Goal: Task Accomplishment & Management: Manage account settings

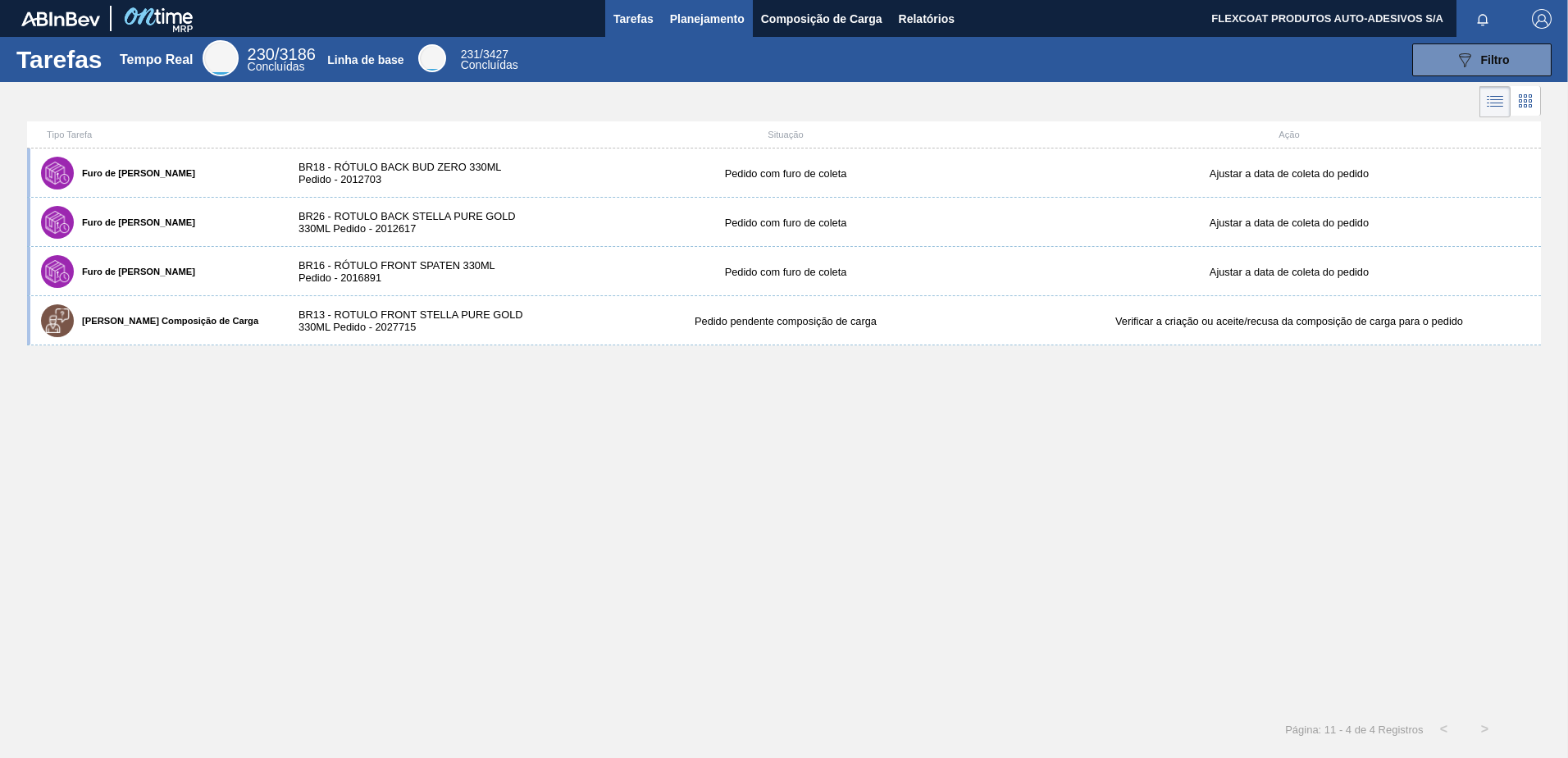
click at [674, 18] on span "Planejamento" at bounding box center [707, 19] width 75 height 20
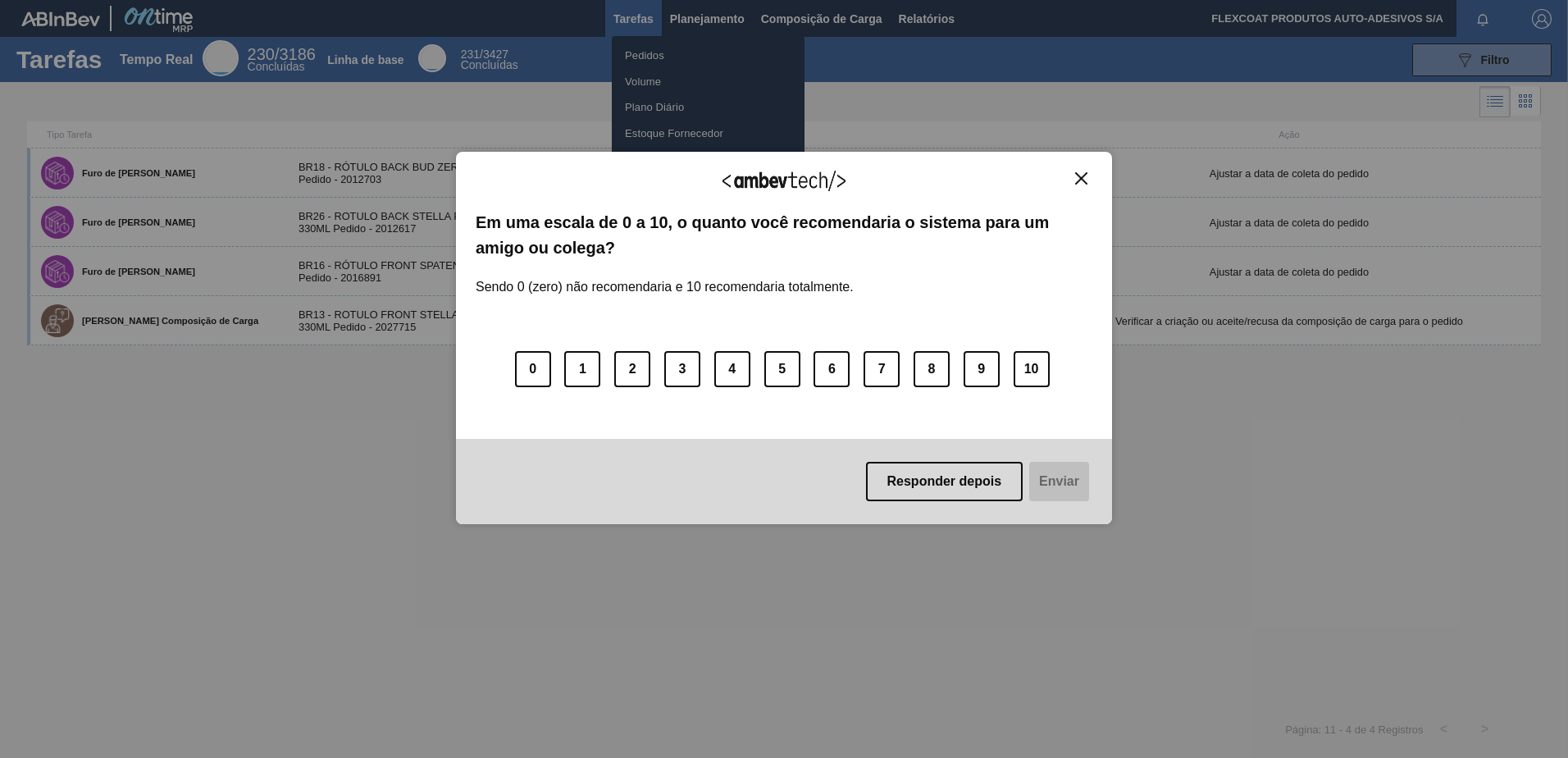
click at [922, 482] on button "Responder depois" at bounding box center [944, 482] width 157 height 40
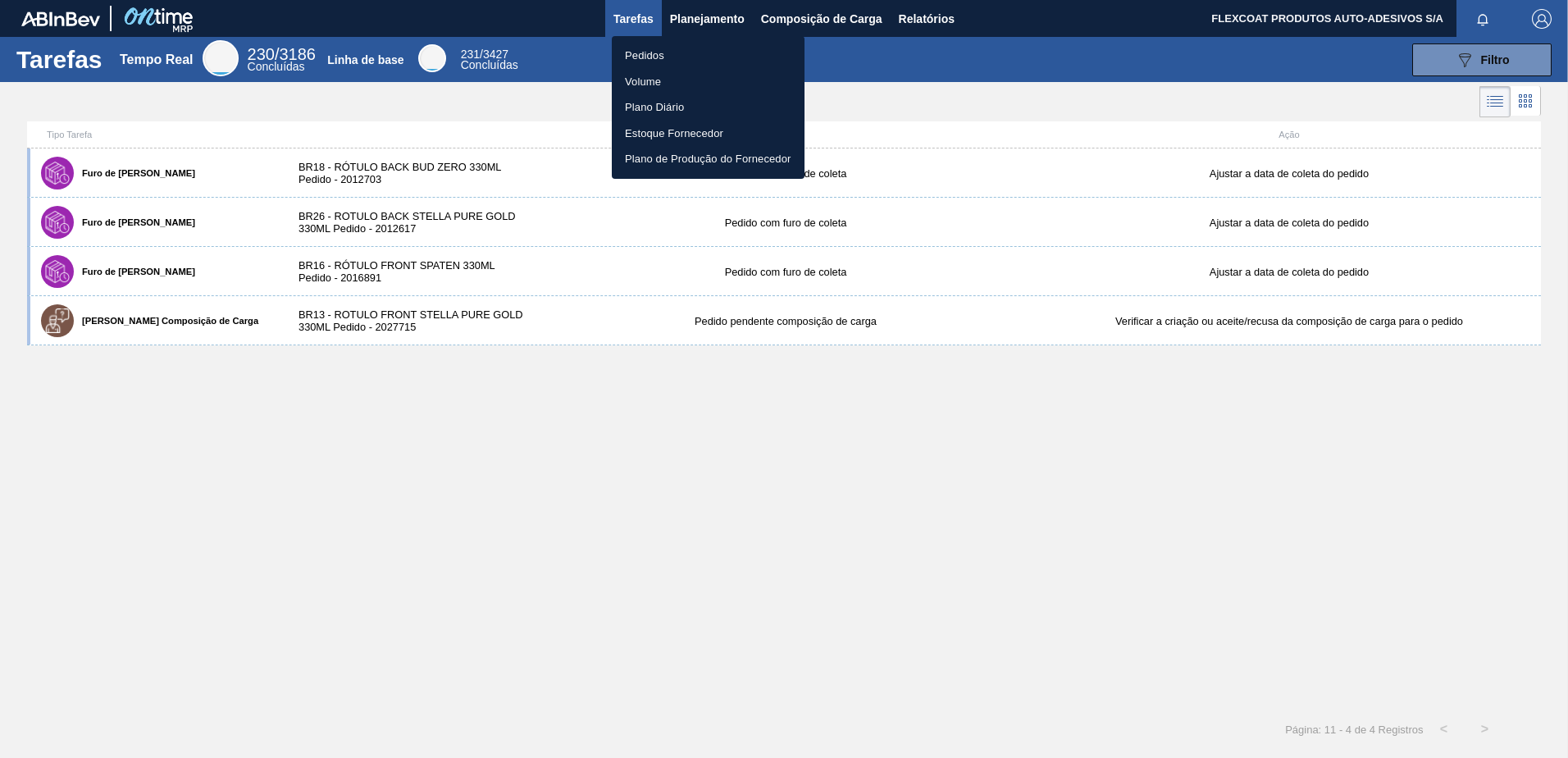
click at [710, 22] on div at bounding box center [784, 379] width 1568 height 758
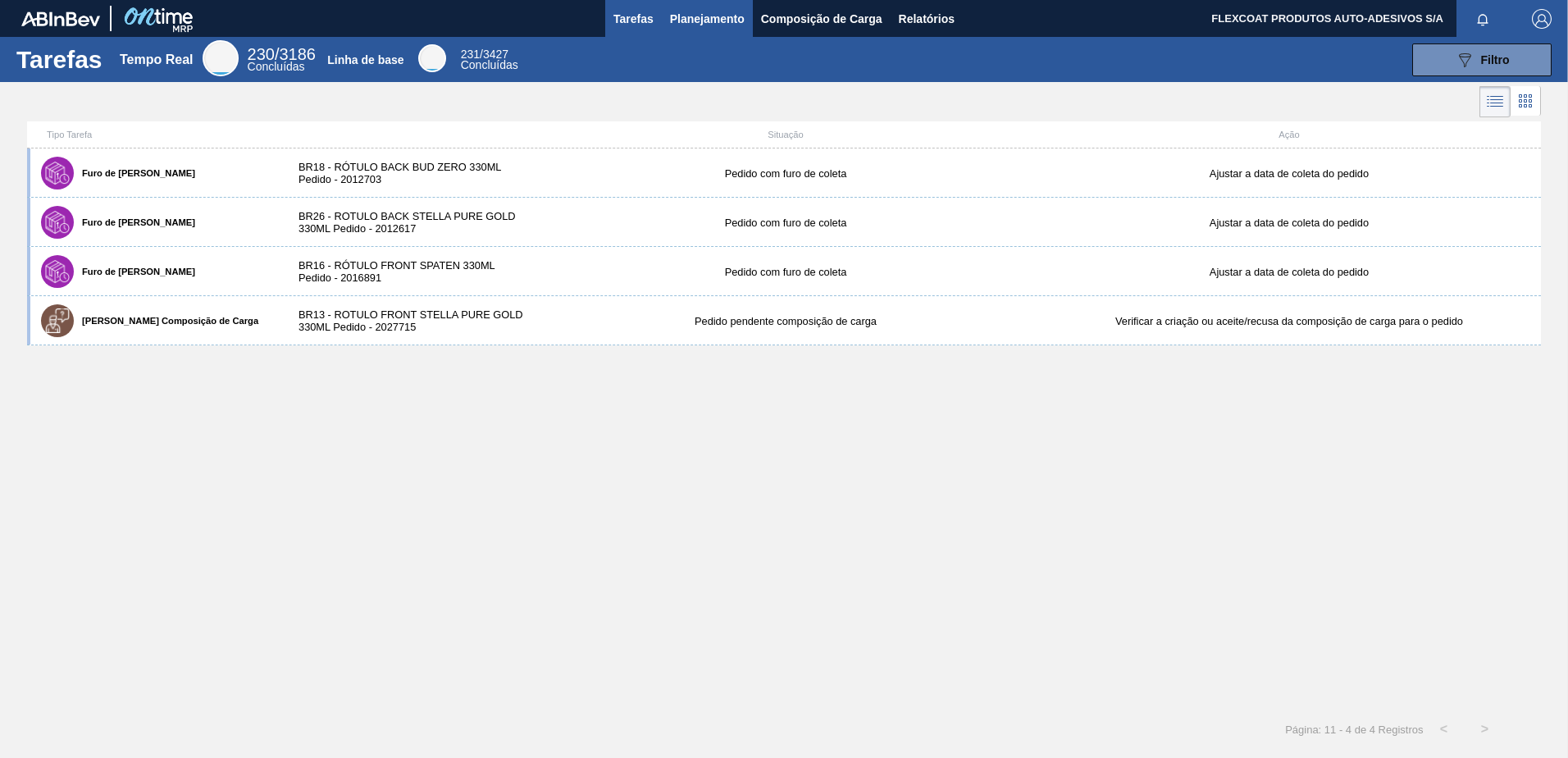
click at [689, 23] on span "Planejamento" at bounding box center [707, 19] width 75 height 20
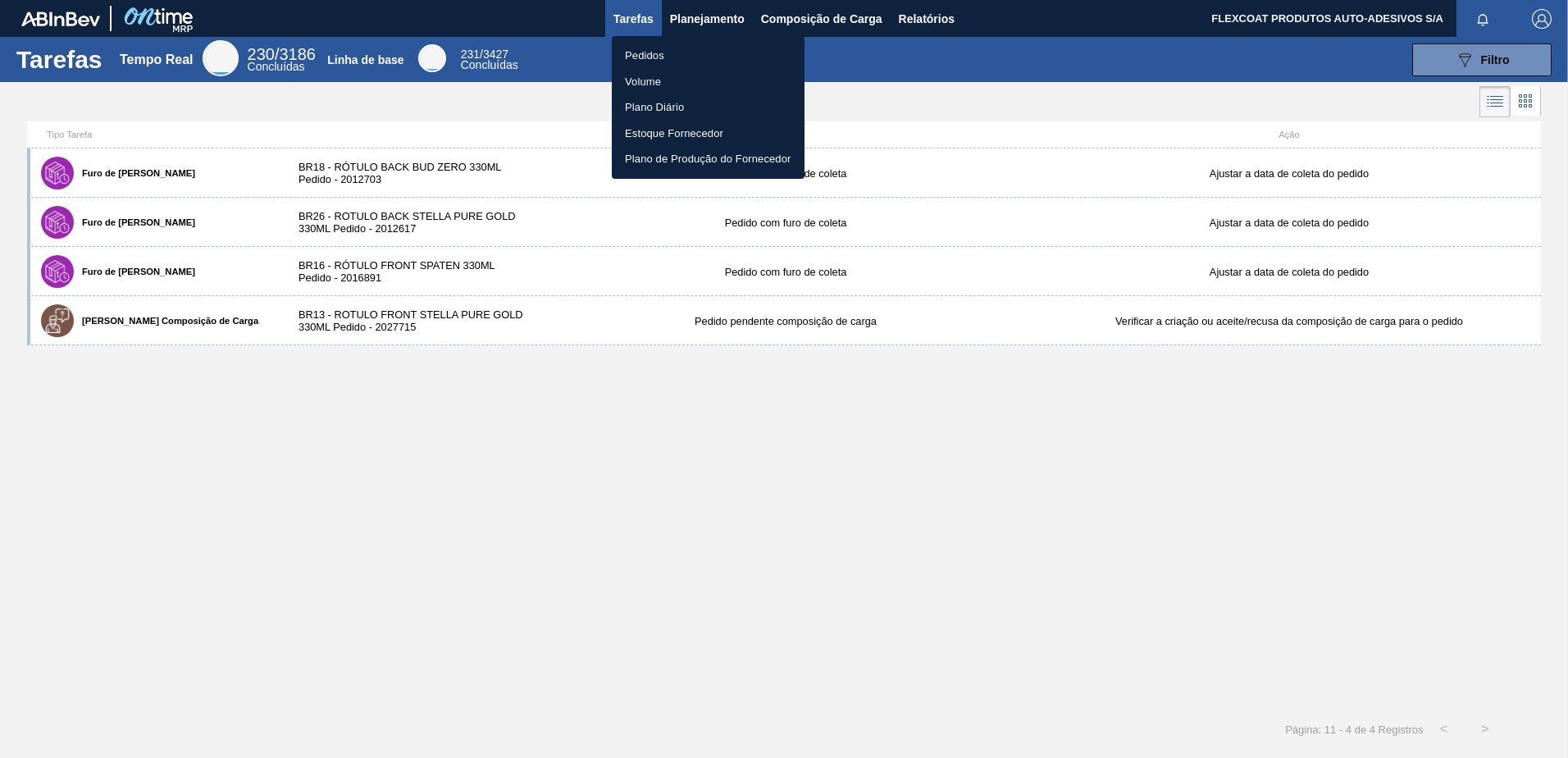
click at [656, 54] on li "Pedidos" at bounding box center [708, 55] width 192 height 26
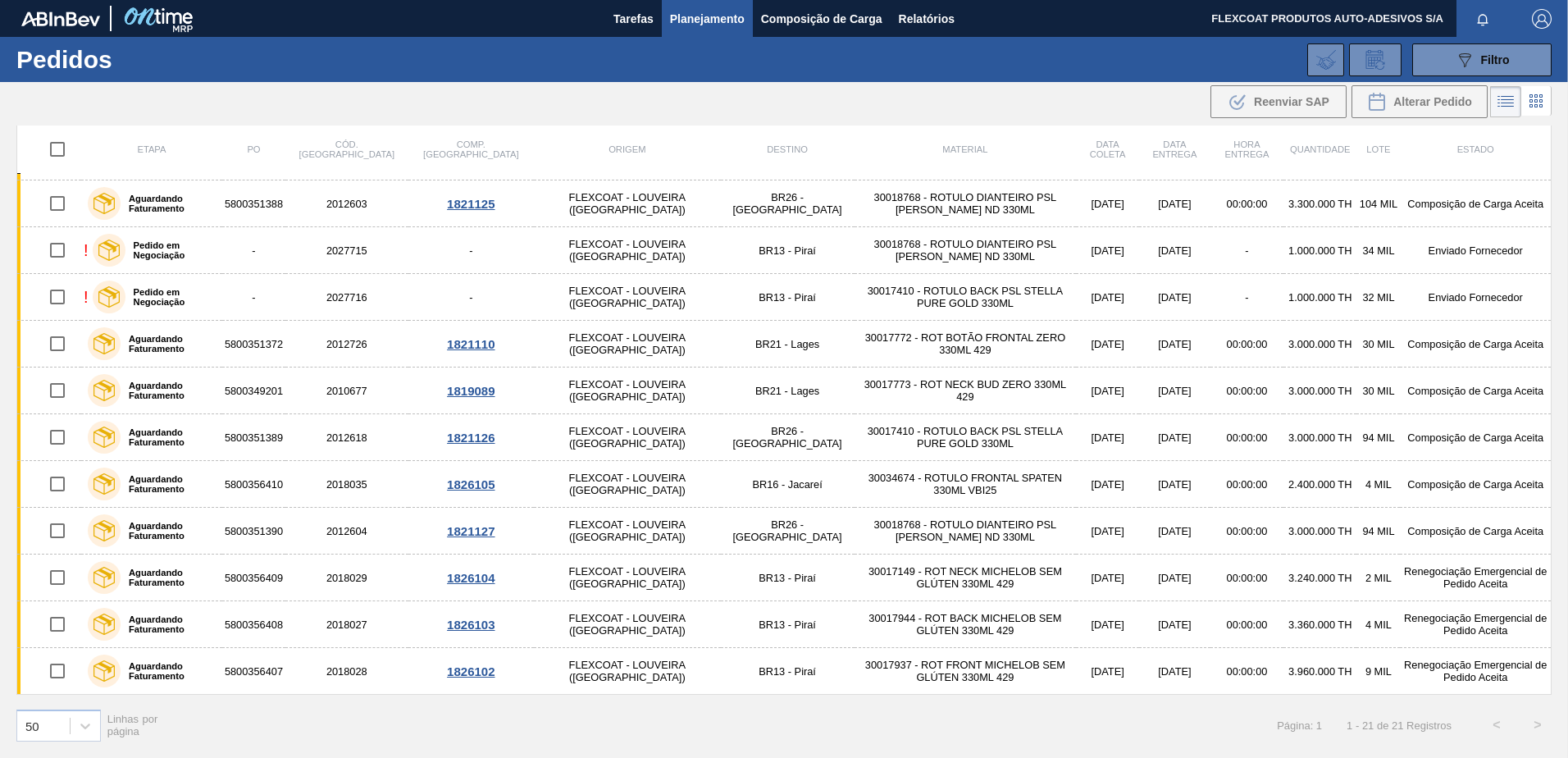
scroll to position [379, 0]
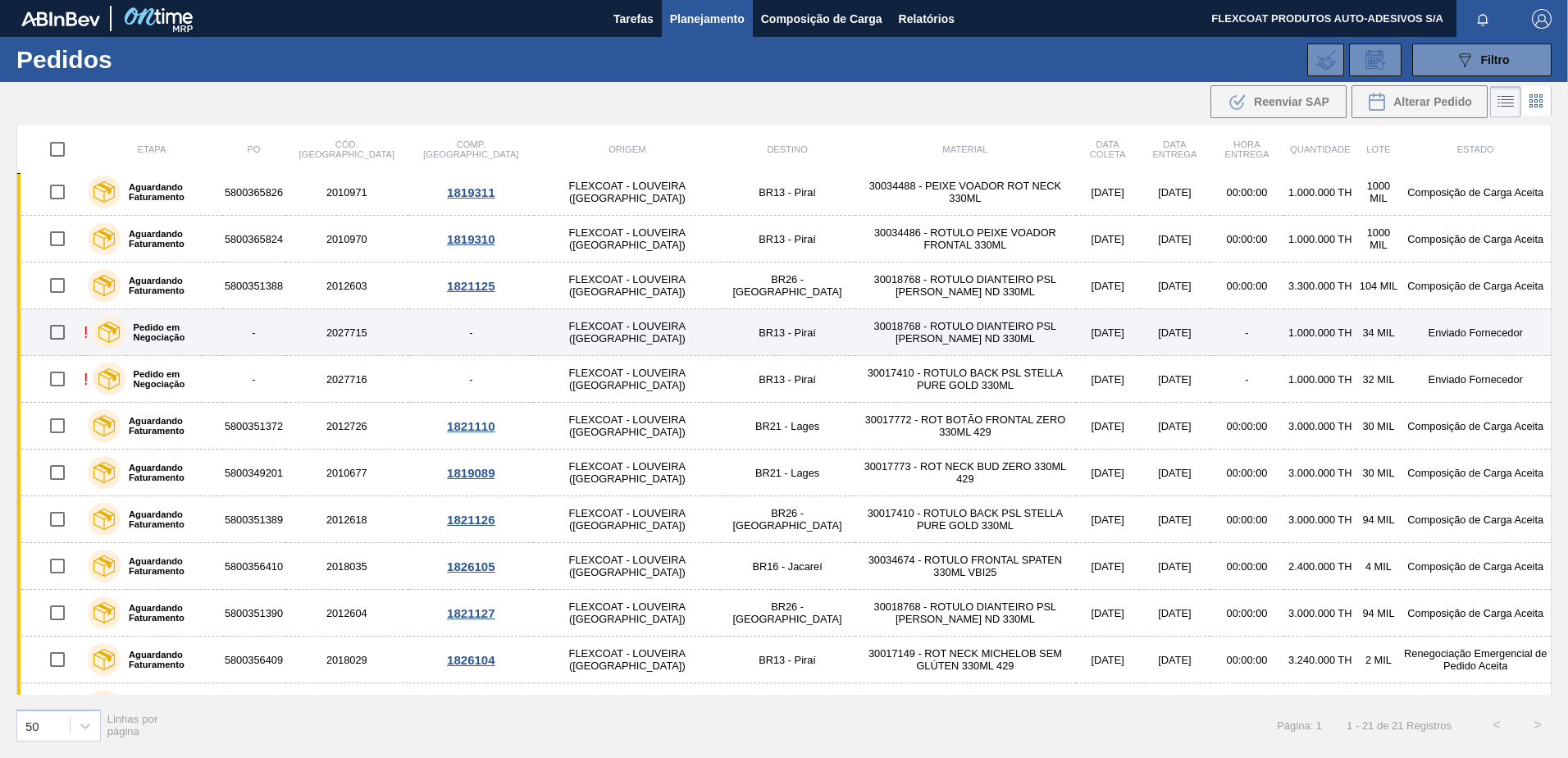
click at [169, 331] on label "Pedido em Negociação" at bounding box center [171, 333] width 90 height 20
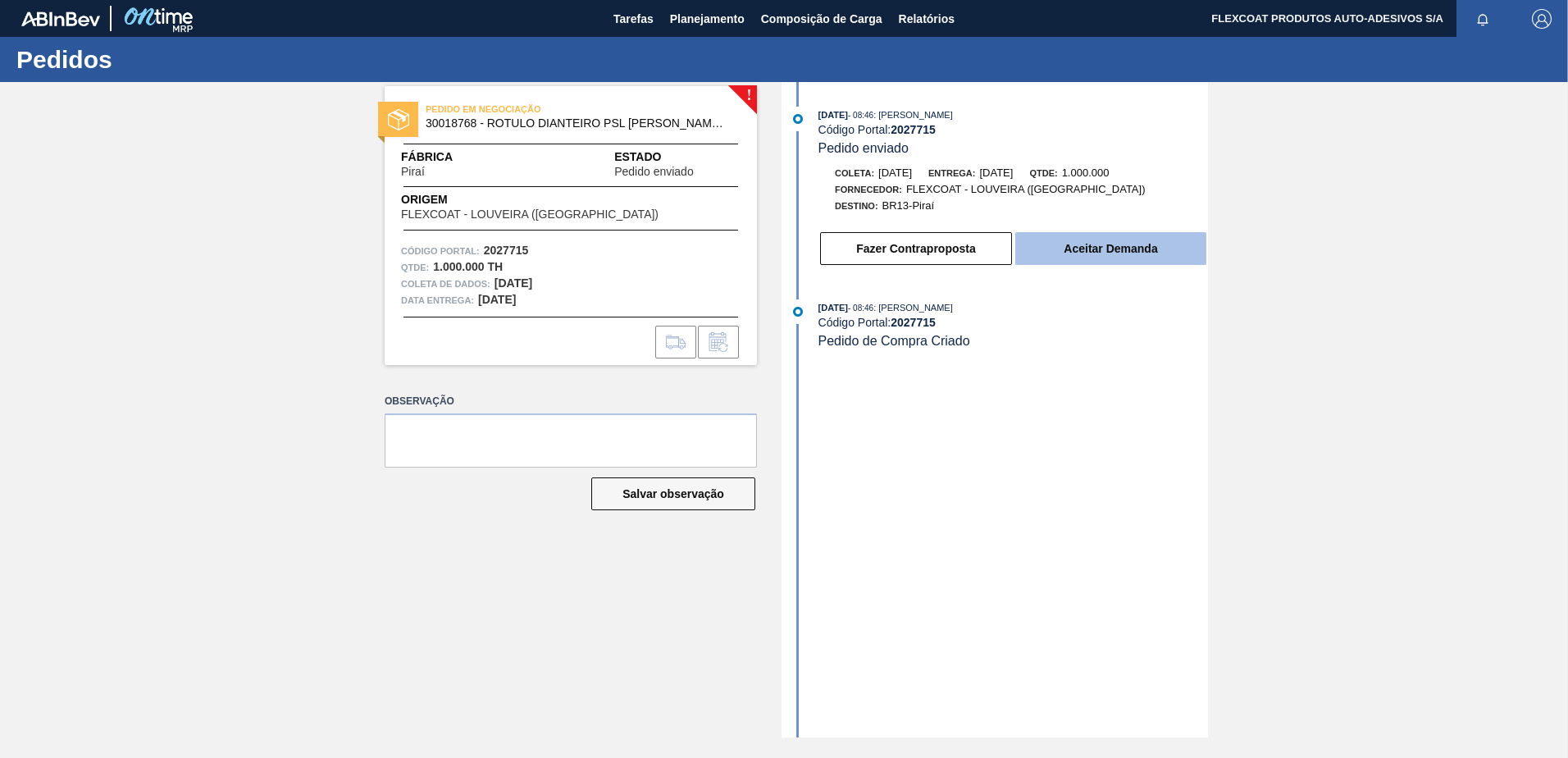
click at [1094, 251] on button "Aceitar Demanda" at bounding box center [1110, 248] width 192 height 32
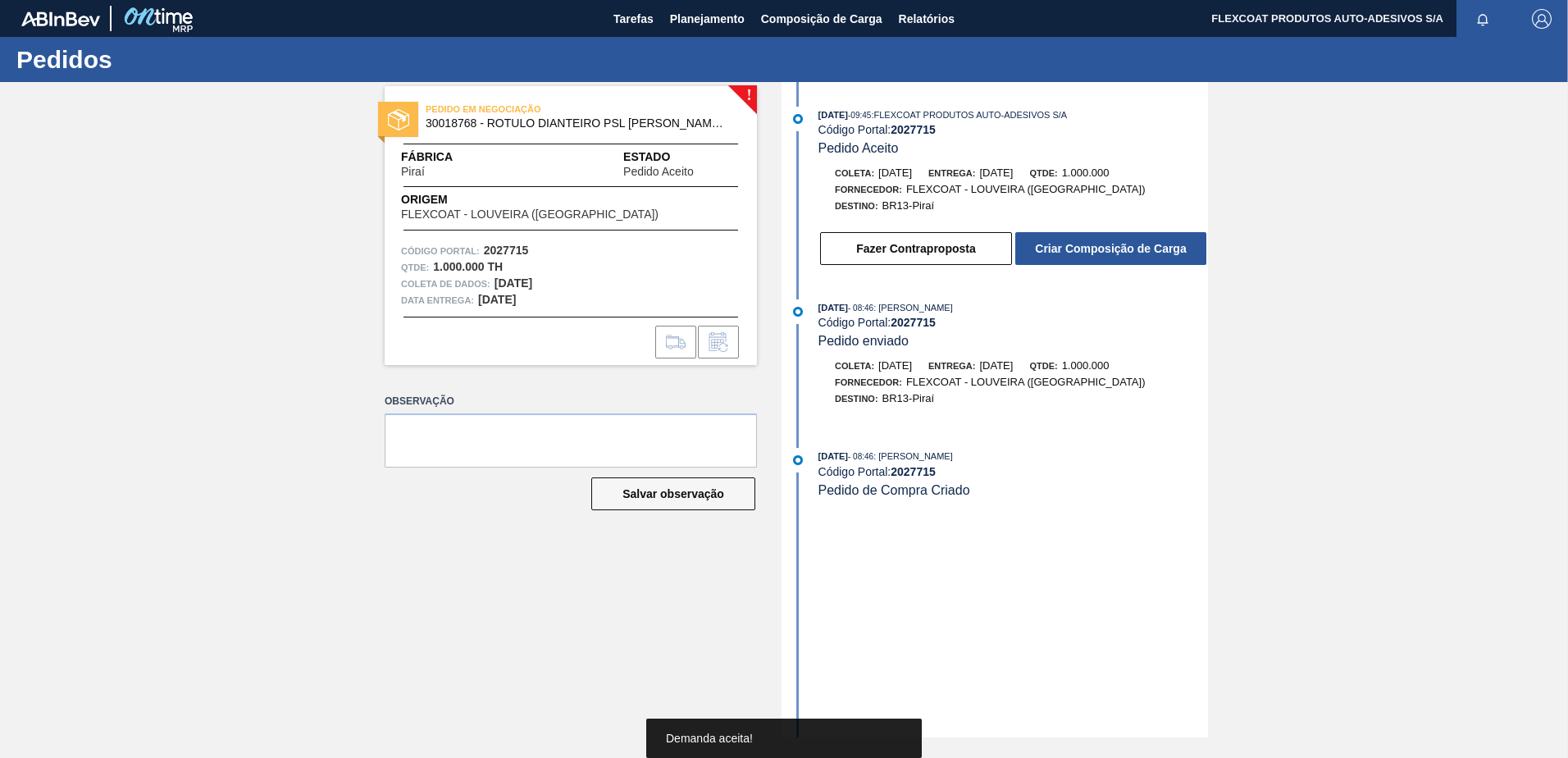
click at [1094, 251] on button "Criar Composição de Carga" at bounding box center [1110, 248] width 192 height 32
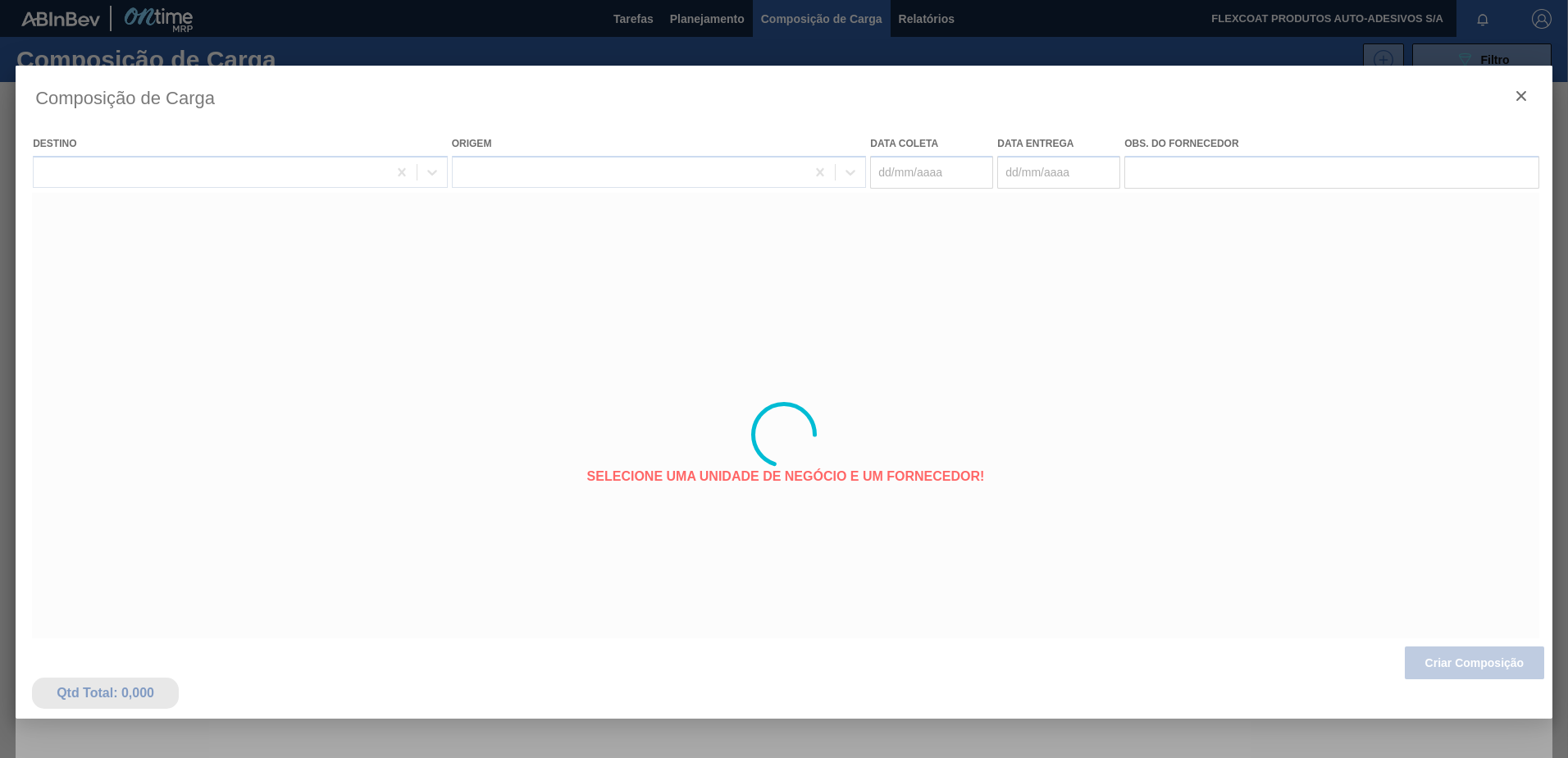
type coleta "14/09/2025"
type entrega "[DATE]"
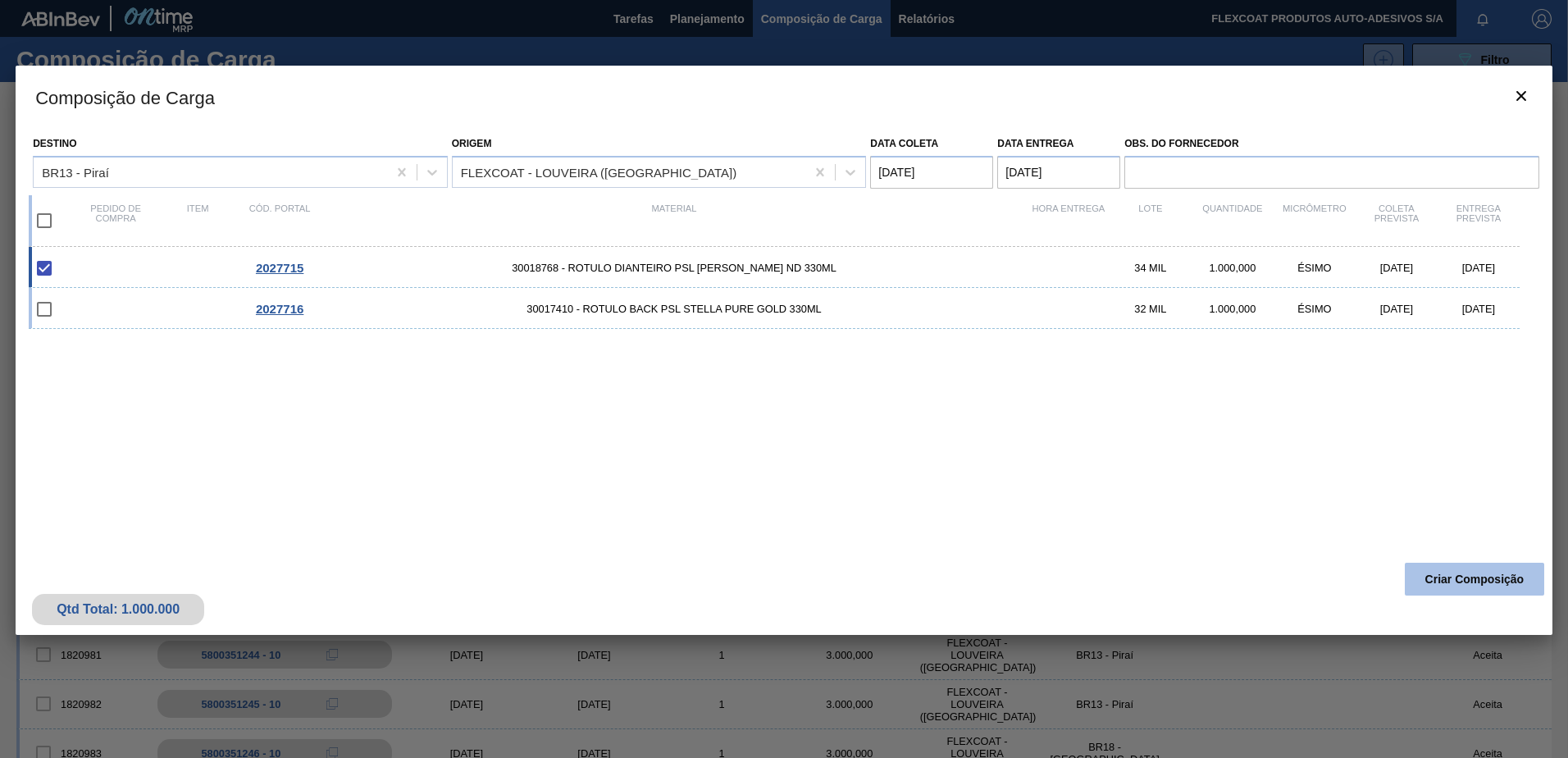
click at [1456, 578] on button "Criar Composição" at bounding box center [1474, 579] width 139 height 32
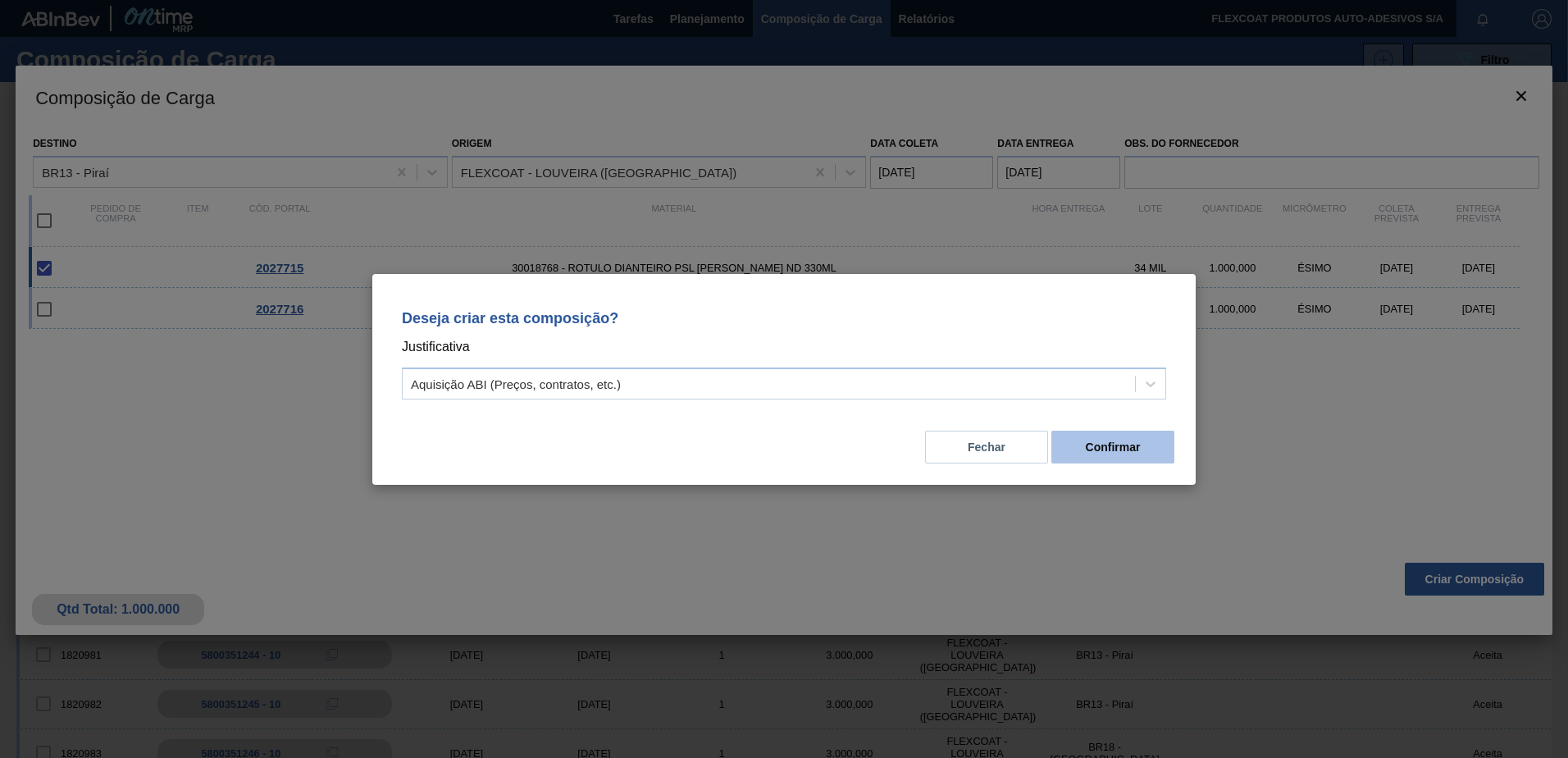
click at [1136, 451] on button "Confirmar" at bounding box center [1113, 447] width 123 height 32
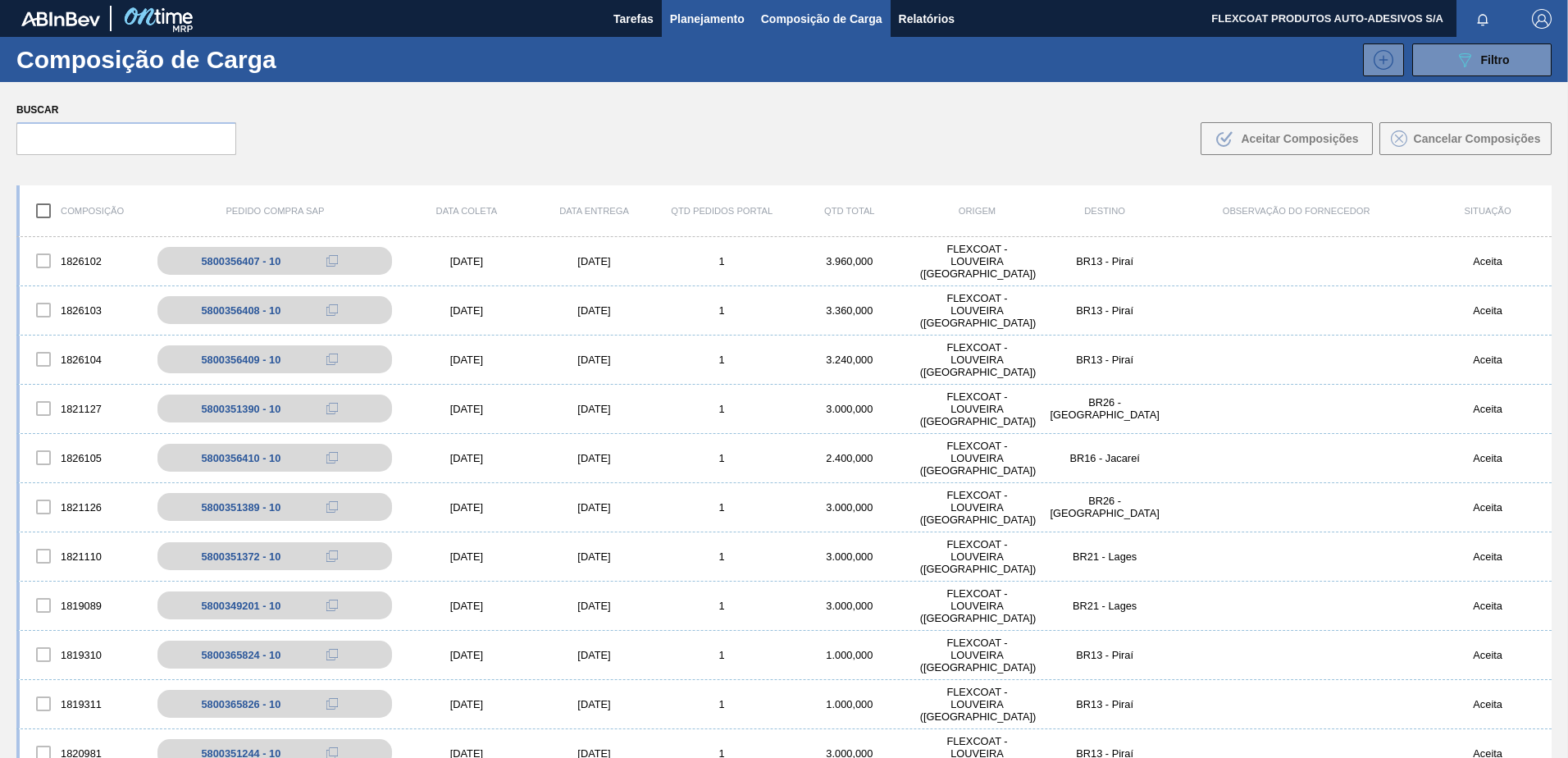
click at [673, 23] on span "Planejamento" at bounding box center [707, 19] width 75 height 20
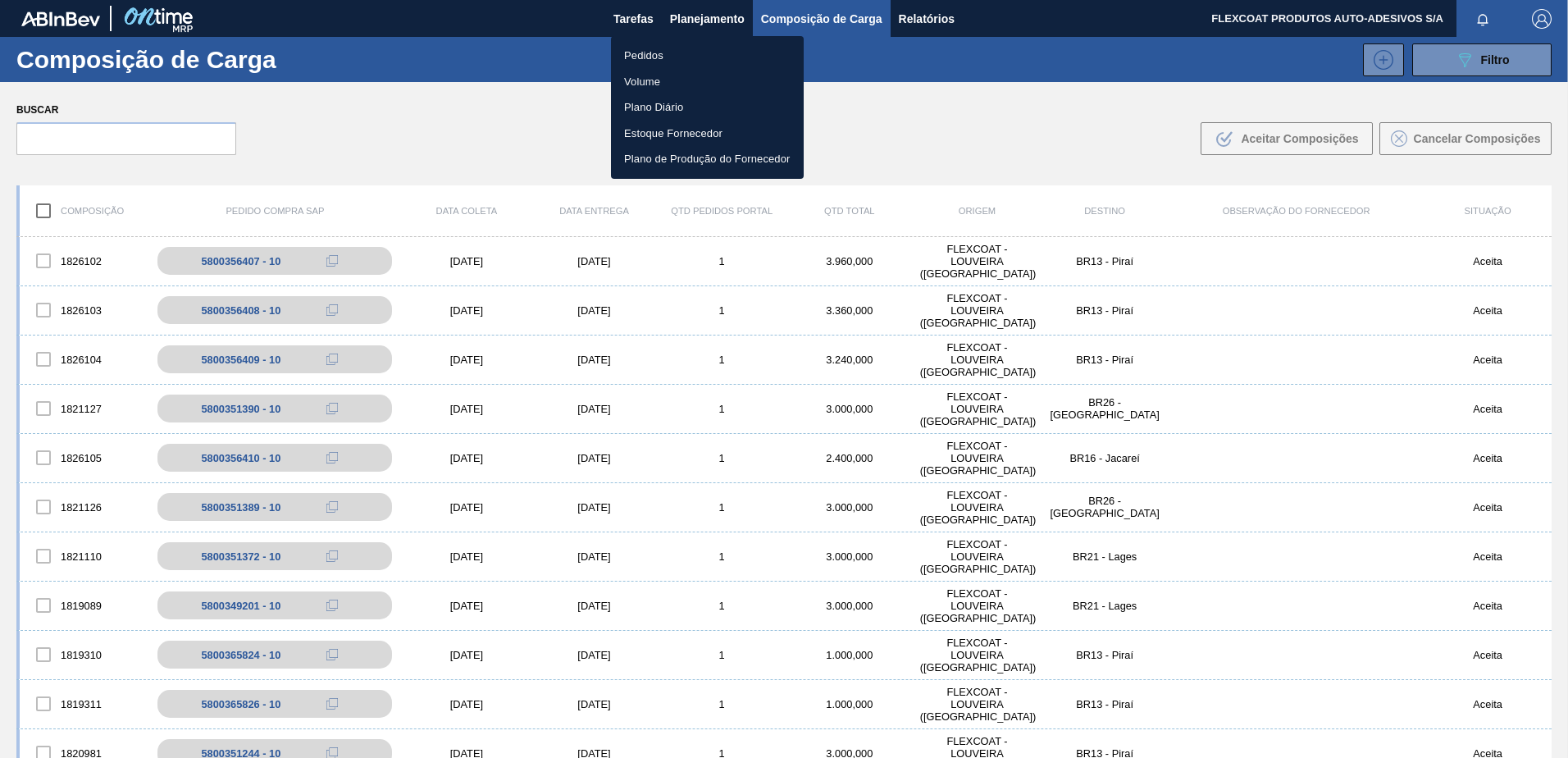
click at [641, 57] on li "Pedidos" at bounding box center [708, 55] width 192 height 26
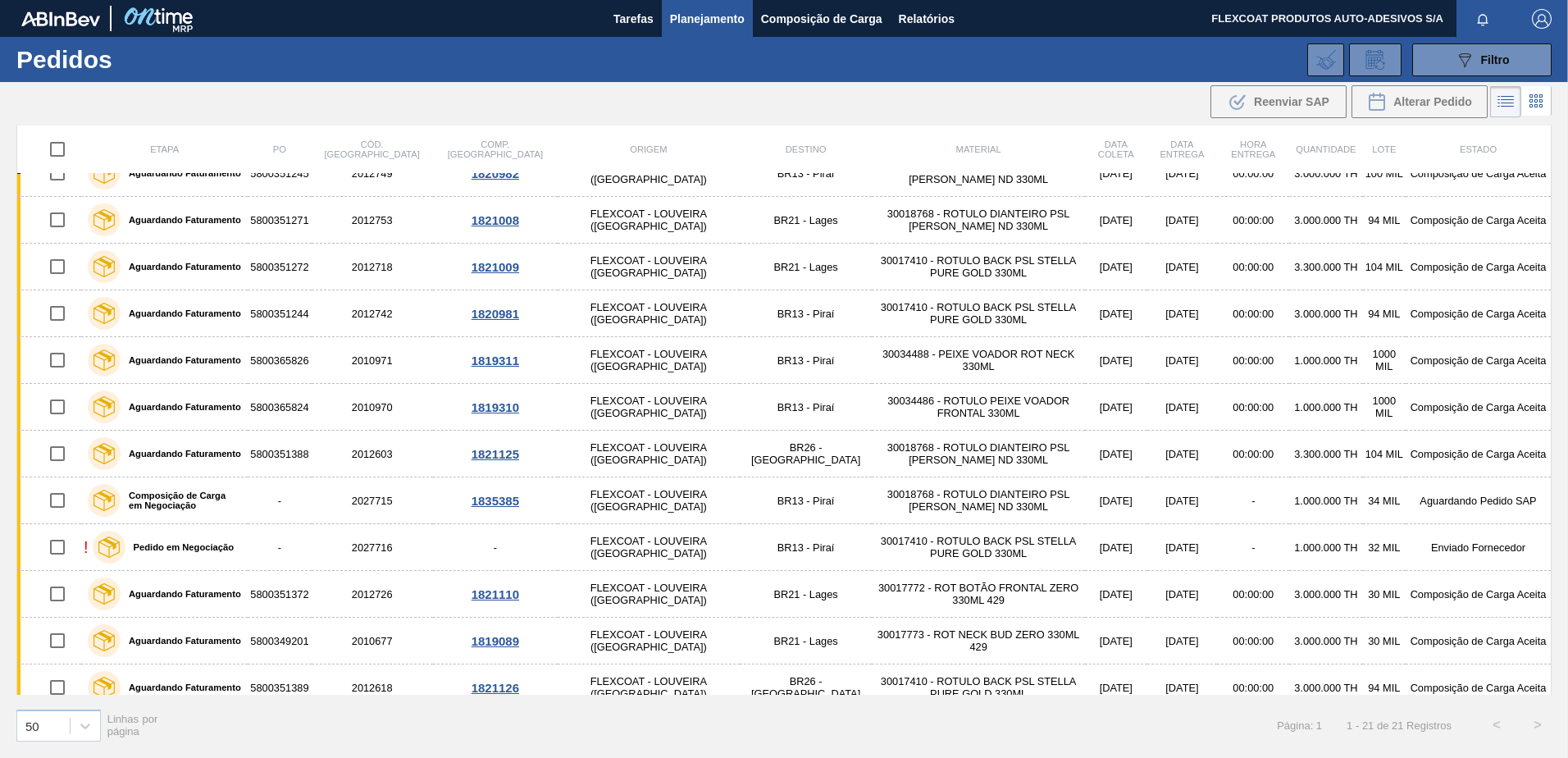
scroll to position [328, 0]
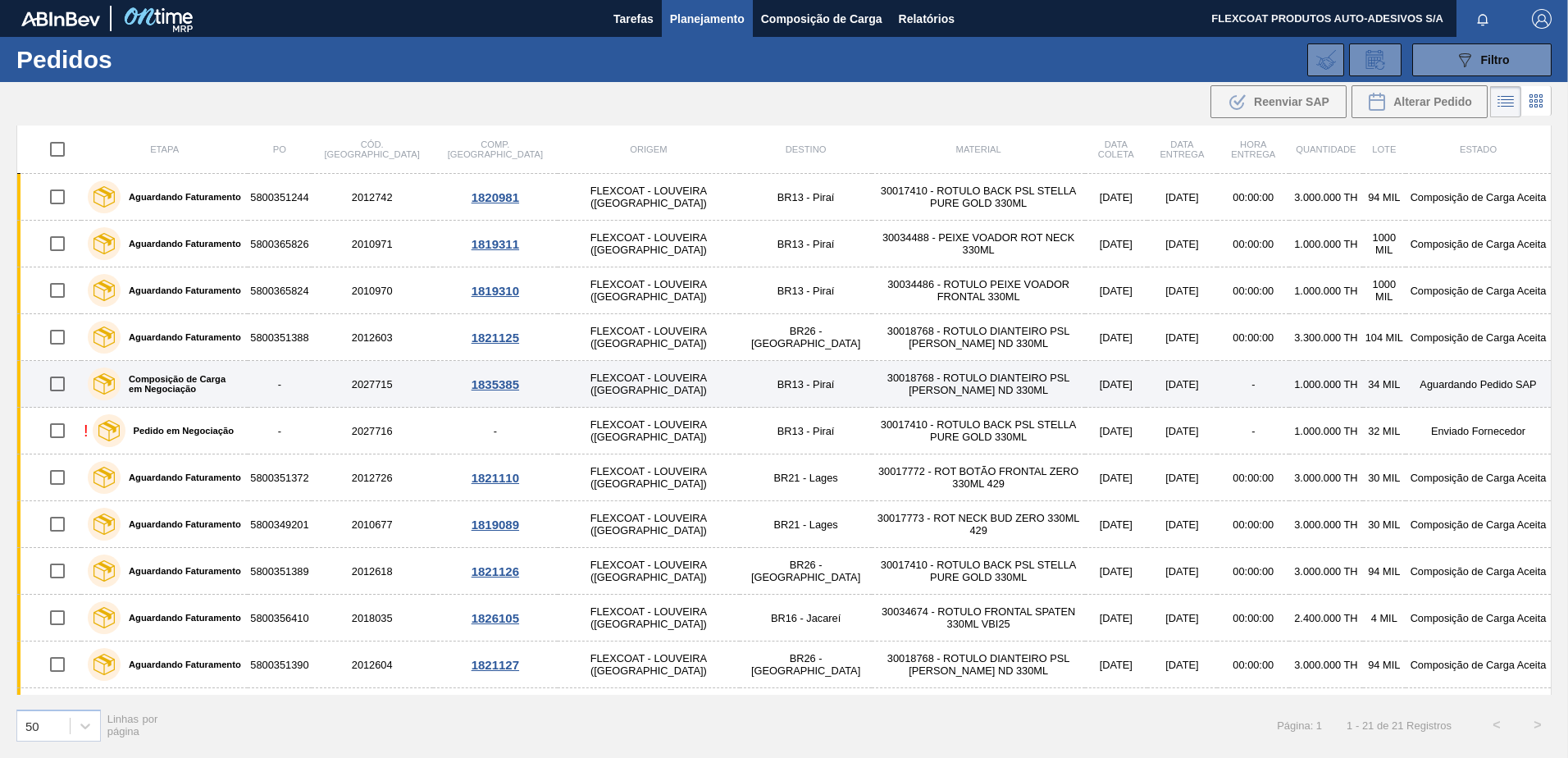
click at [167, 379] on label "Composição de Carga em Negociação" at bounding box center [181, 384] width 120 height 20
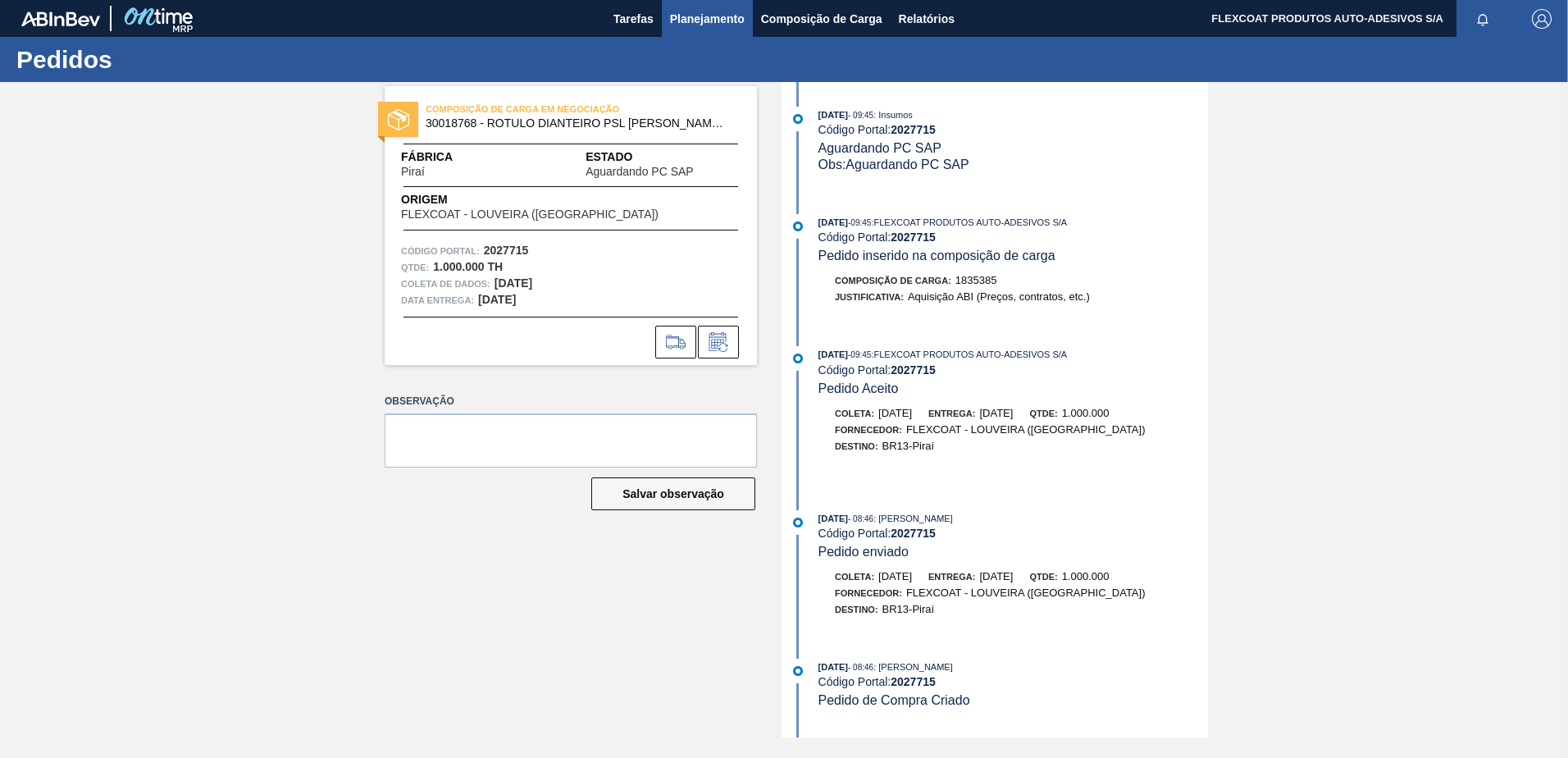
click at [670, 19] on span "Planejamento" at bounding box center [707, 19] width 75 height 20
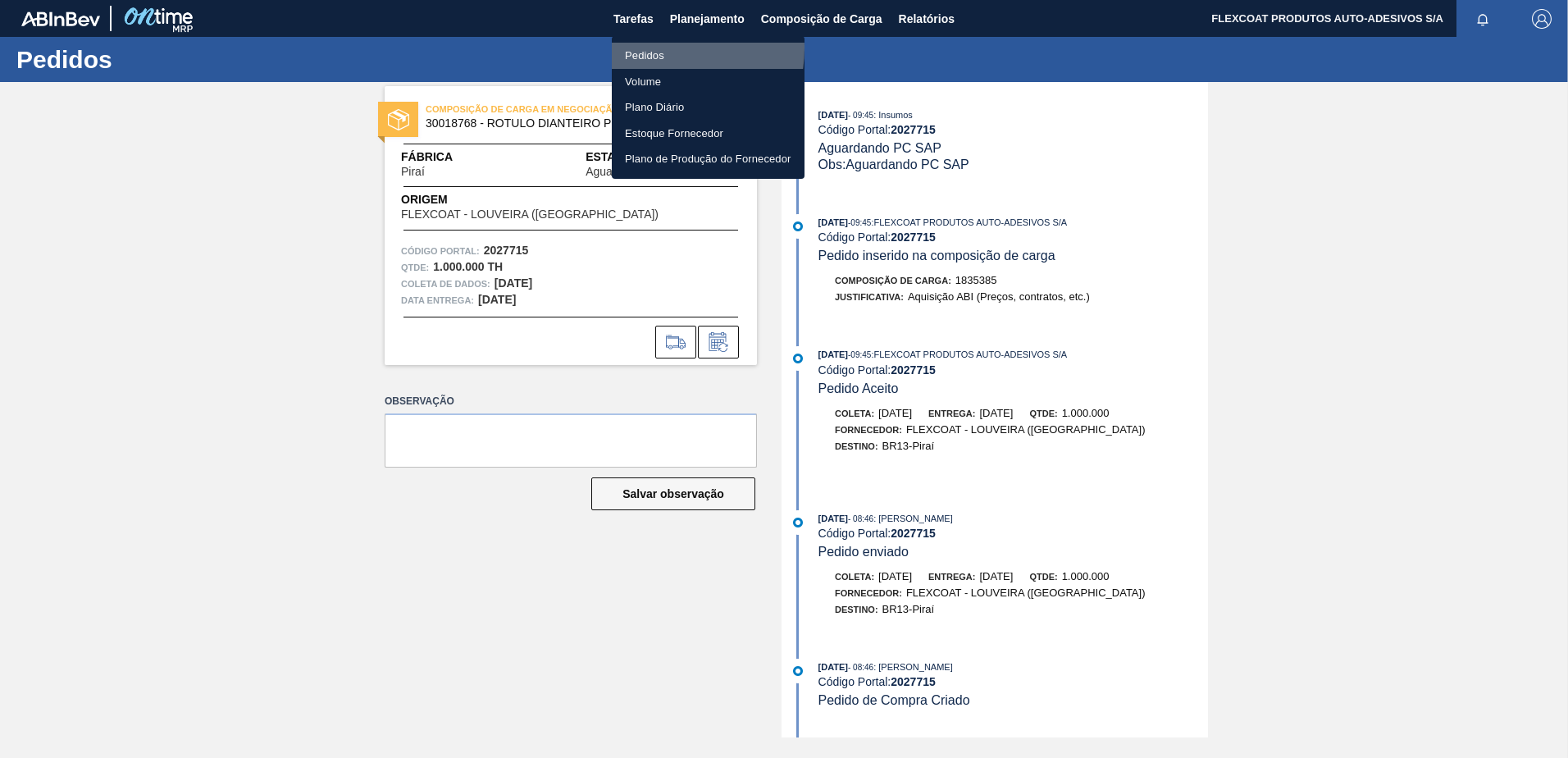
click at [644, 48] on li "Pedidos" at bounding box center [708, 55] width 192 height 26
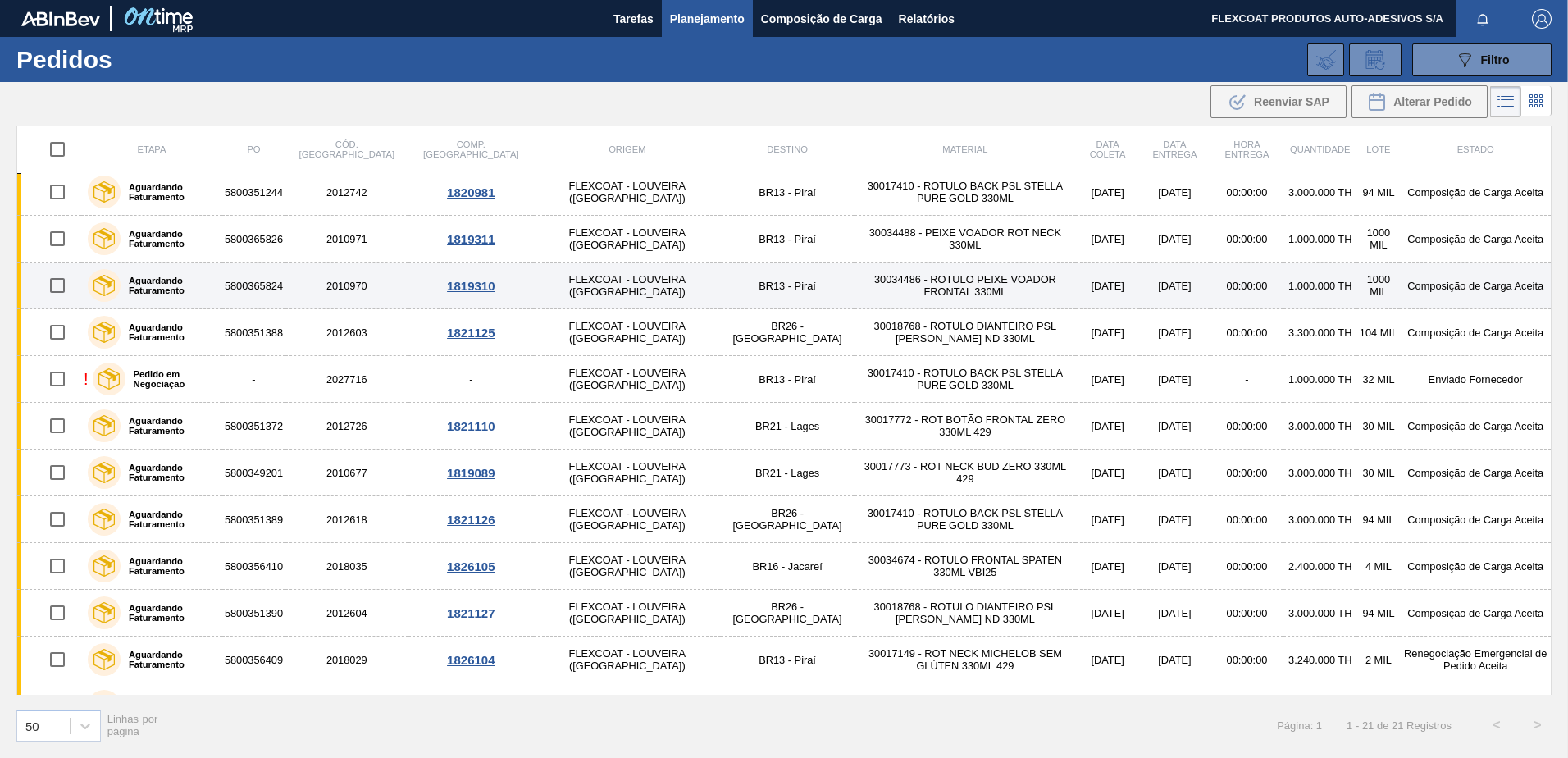
scroll to position [462, 0]
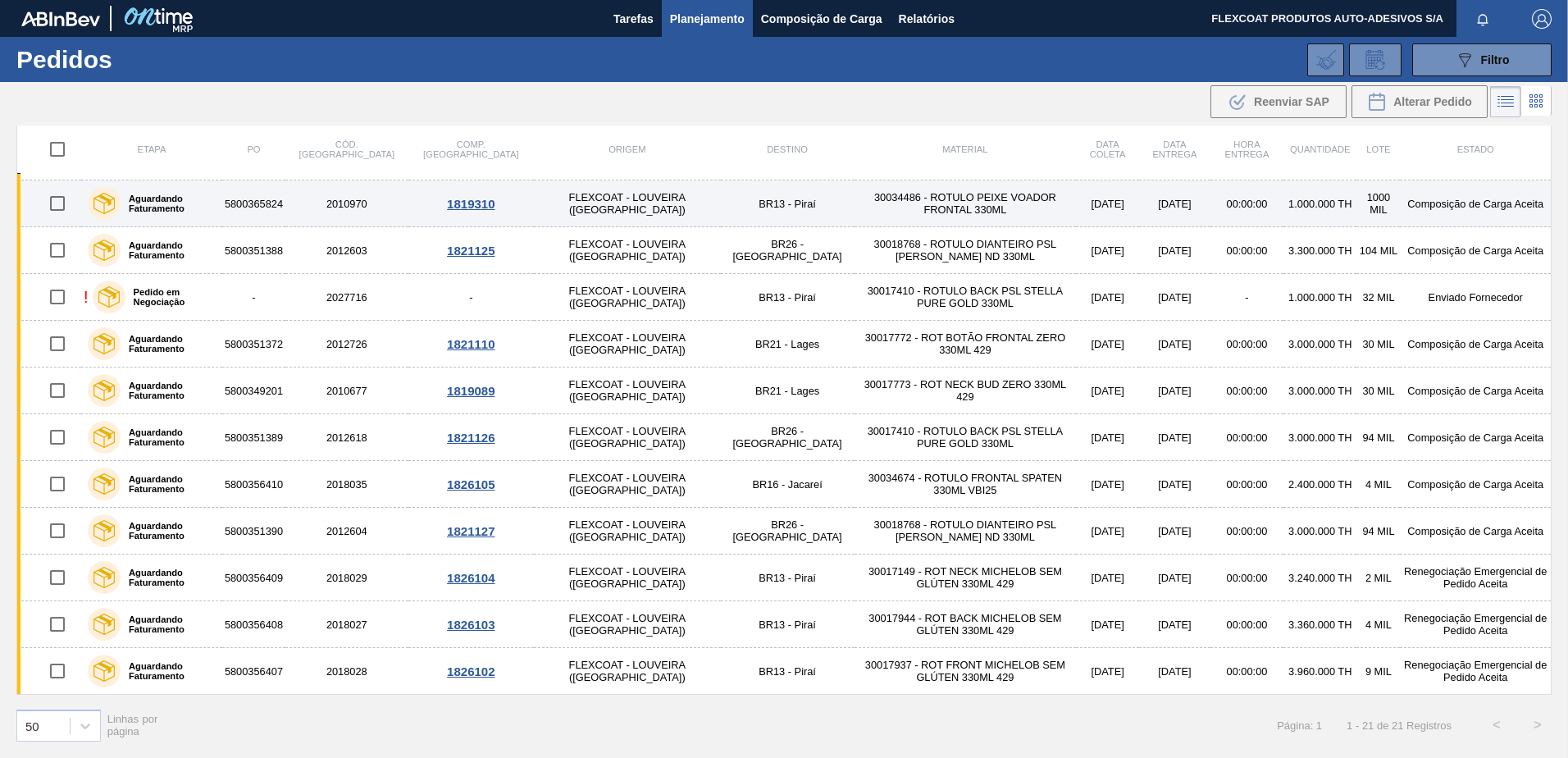
click at [165, 197] on label "Aguardando Faturamento" at bounding box center [168, 203] width 95 height 20
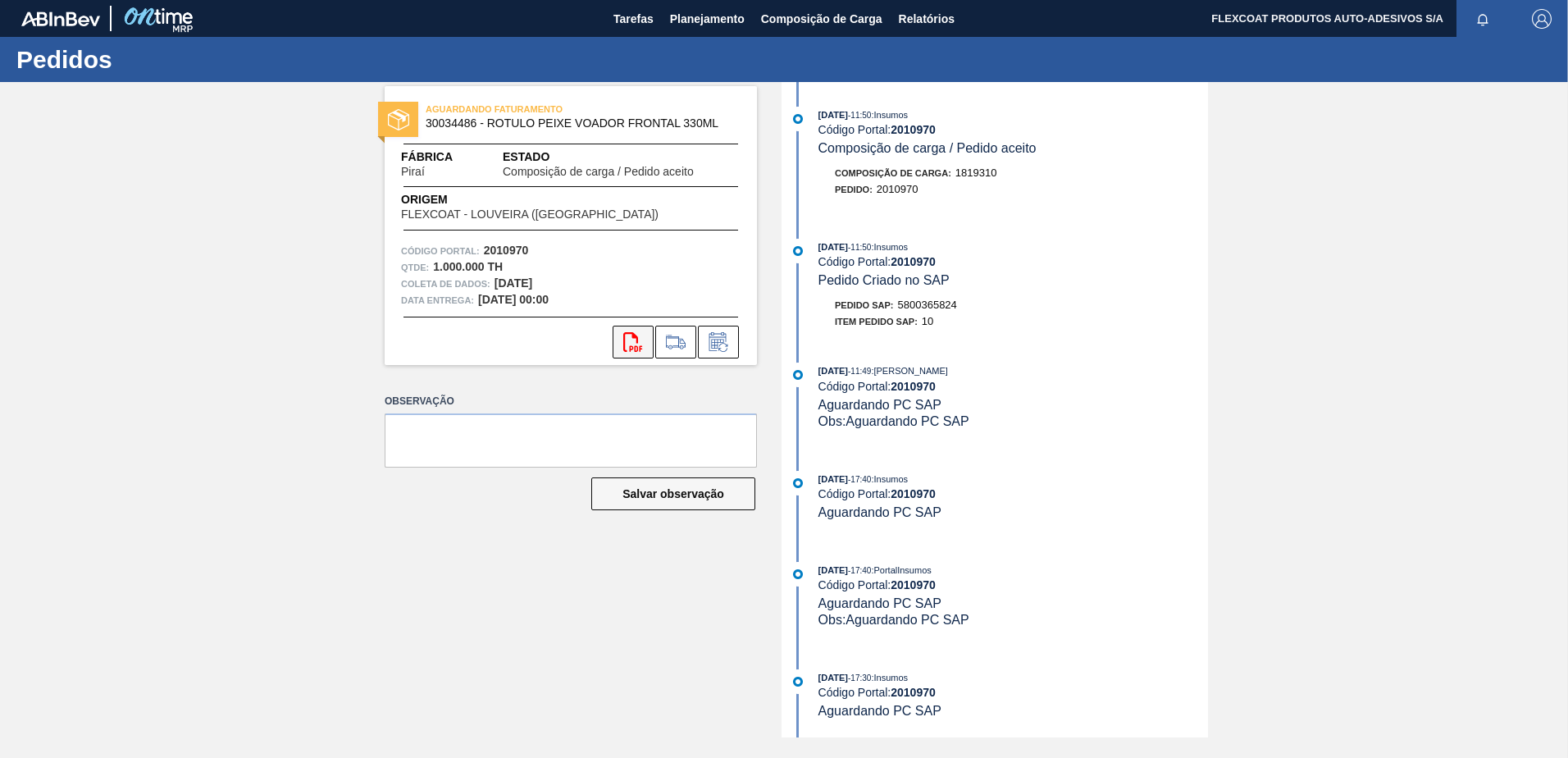
click at [630, 350] on icon at bounding box center [632, 342] width 19 height 20
click at [691, 17] on span "Planejamento" at bounding box center [707, 19] width 75 height 20
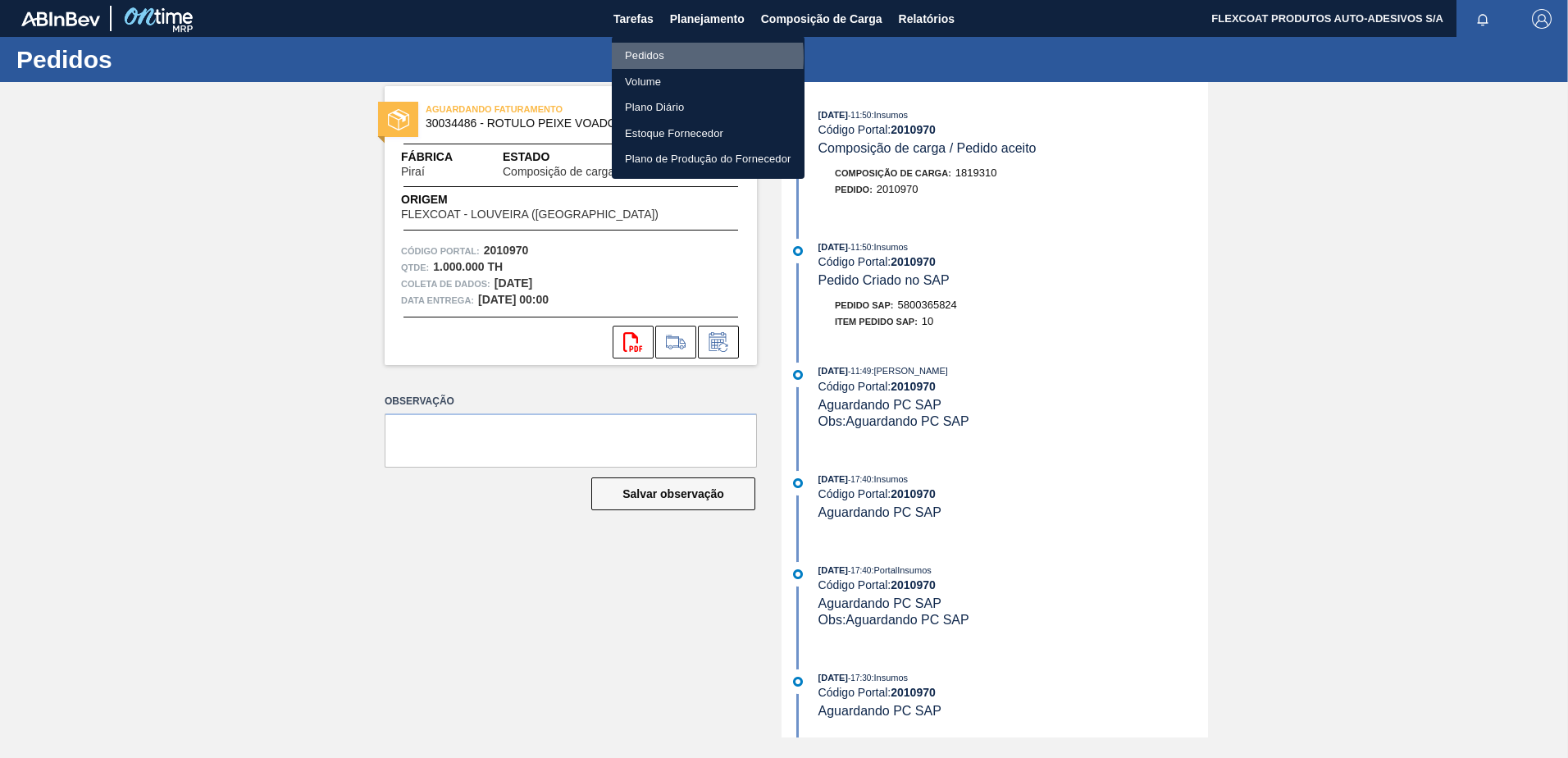
click at [650, 58] on li "Pedidos" at bounding box center [708, 55] width 192 height 26
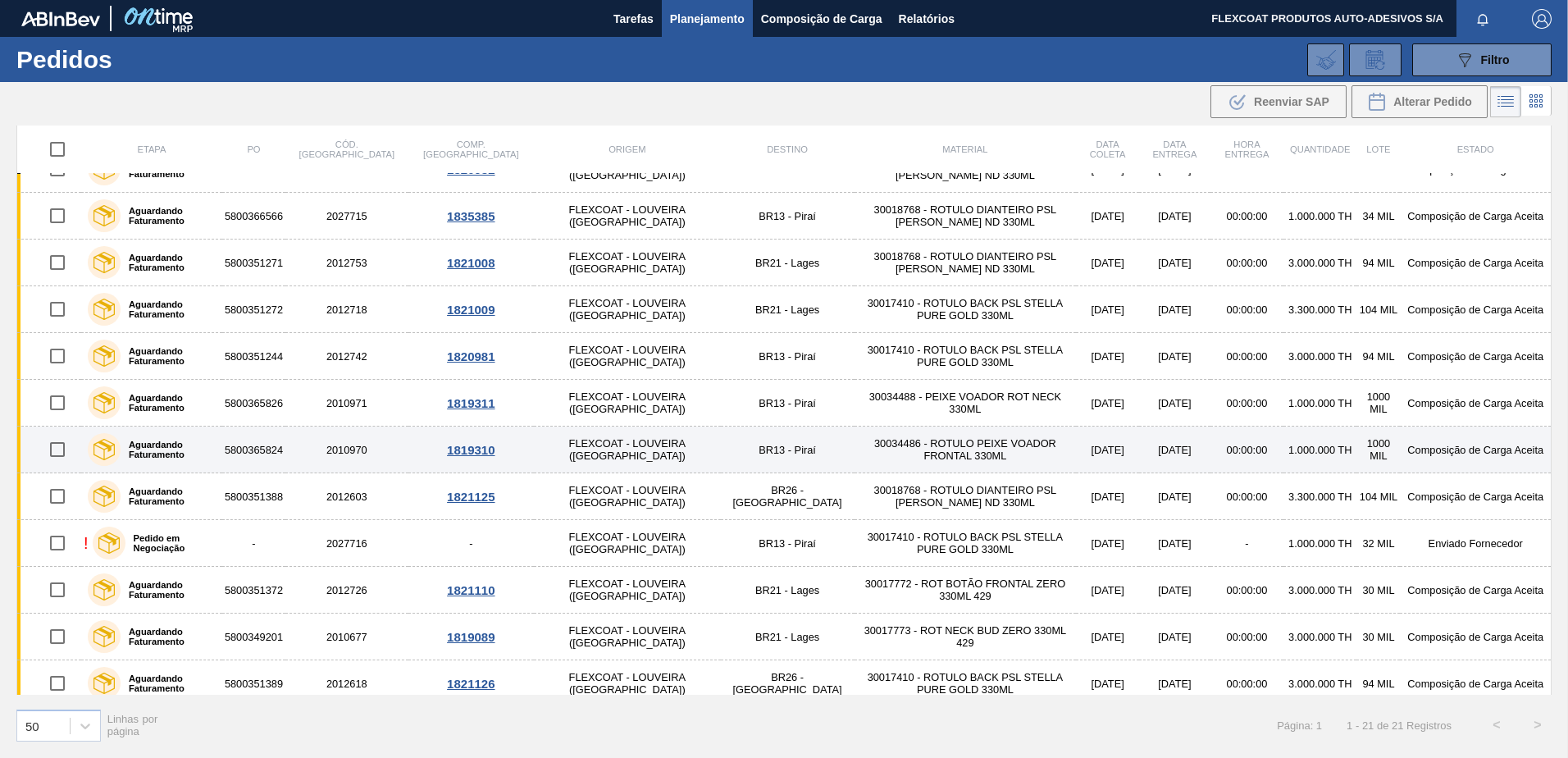
scroll to position [134, 0]
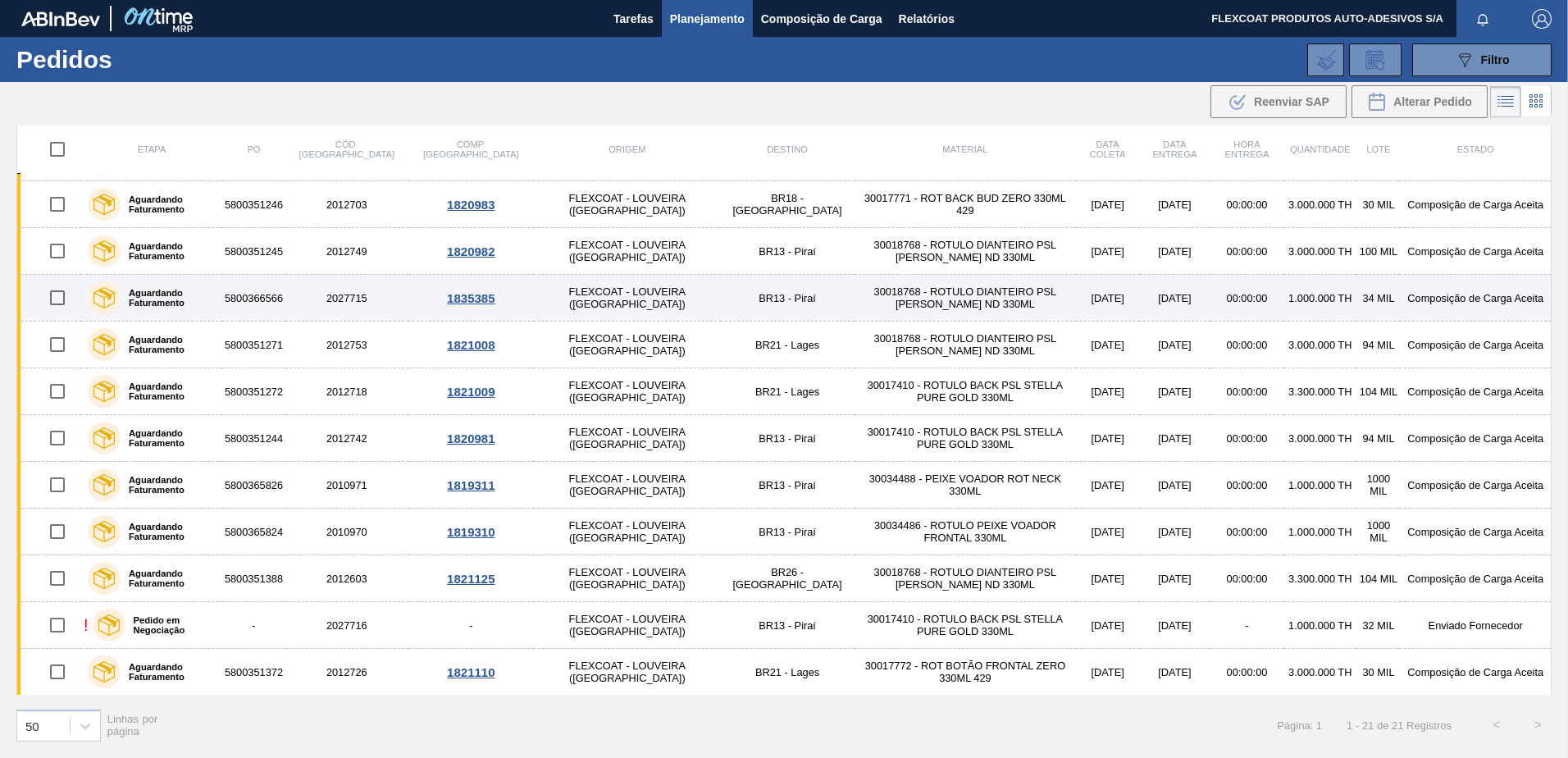
click at [165, 294] on label "Aguardando Faturamento" at bounding box center [168, 298] width 95 height 20
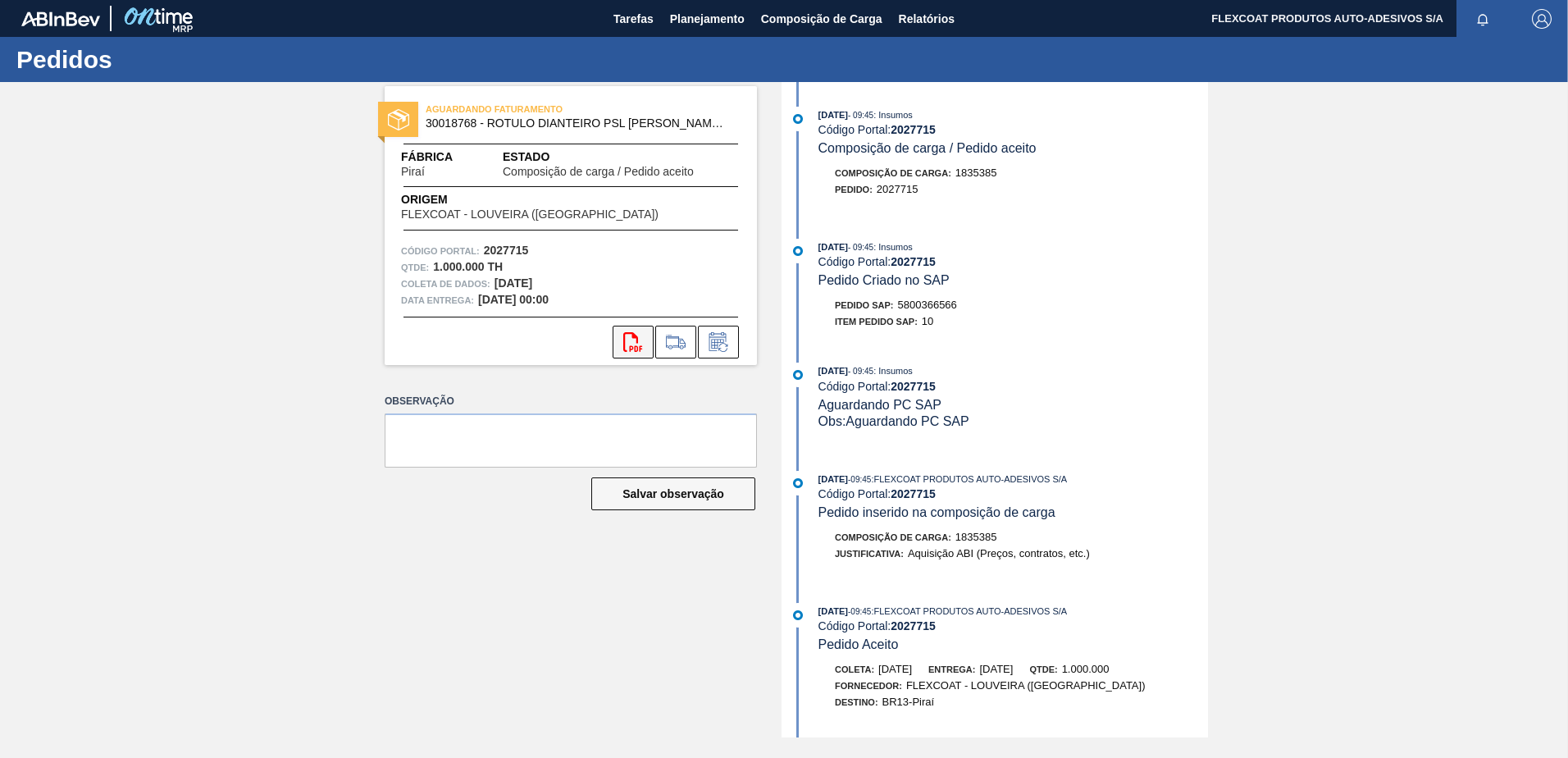
click at [637, 341] on icon at bounding box center [632, 342] width 19 height 20
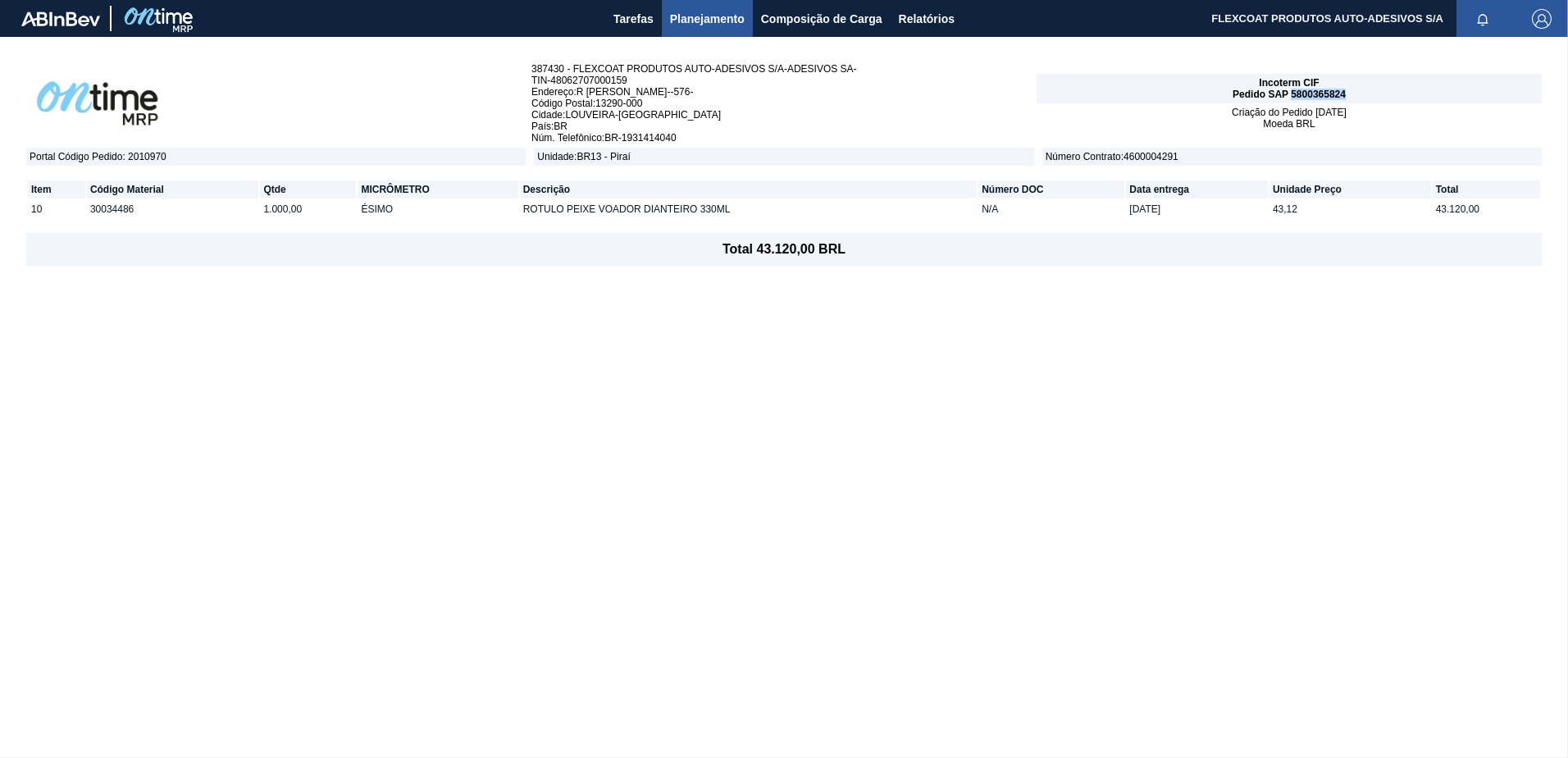
drag, startPoint x: 1292, startPoint y: 93, endPoint x: 1357, endPoint y: 89, distance: 65.1
click at [1357, 89] on div "Incoterm CIF Pedido SAP 5800365824" at bounding box center [1289, 88] width 505 height 30
copy span "5800365824"
drag, startPoint x: 1293, startPoint y: 95, endPoint x: 1351, endPoint y: 87, distance: 58.5
click at [1351, 87] on div "Incoterm CIF Pedido SAP 5800366566" at bounding box center [1289, 88] width 505 height 30
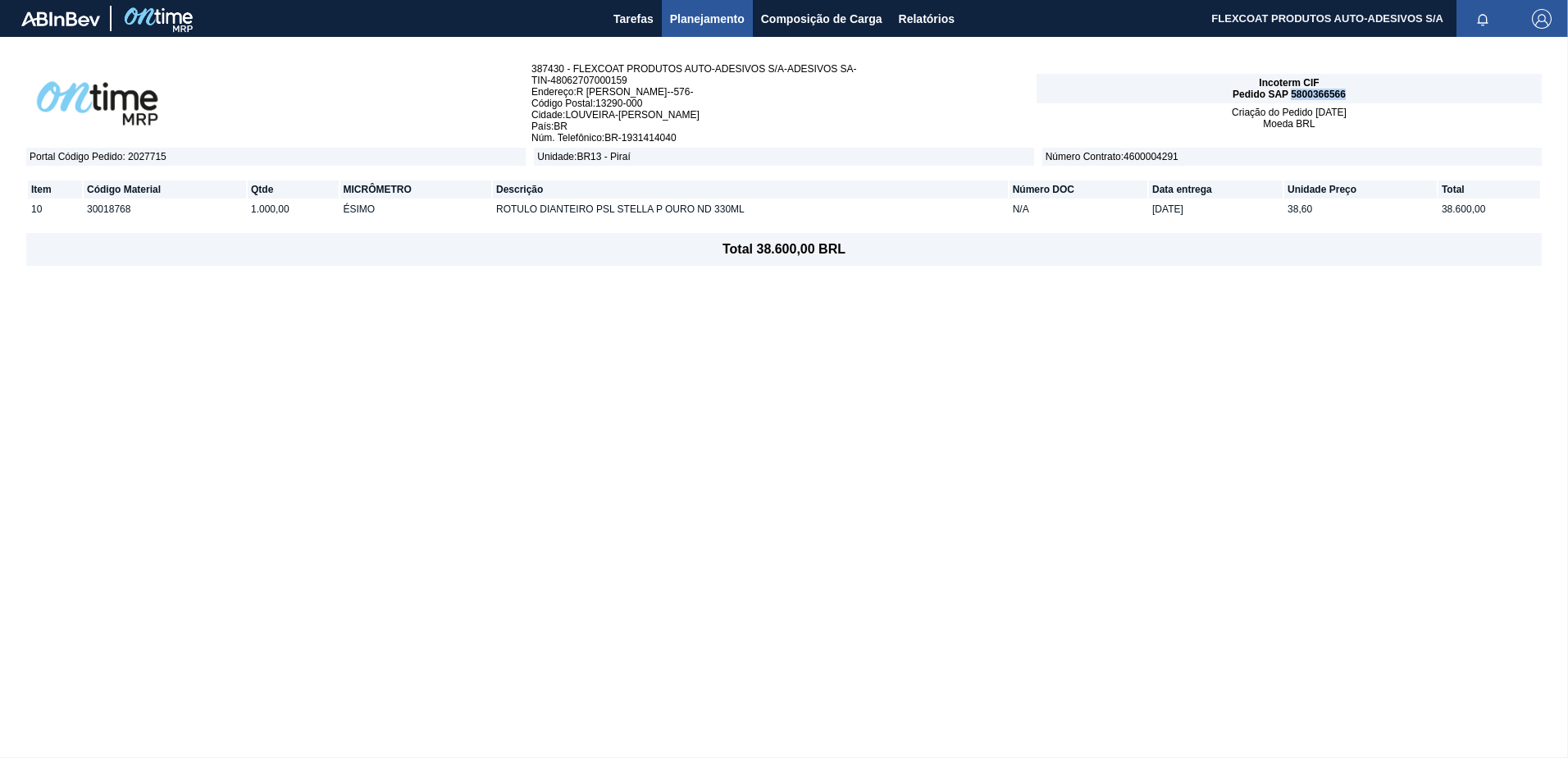
copy span "5800366566"
click at [684, 13] on span "Planejamento" at bounding box center [707, 19] width 75 height 20
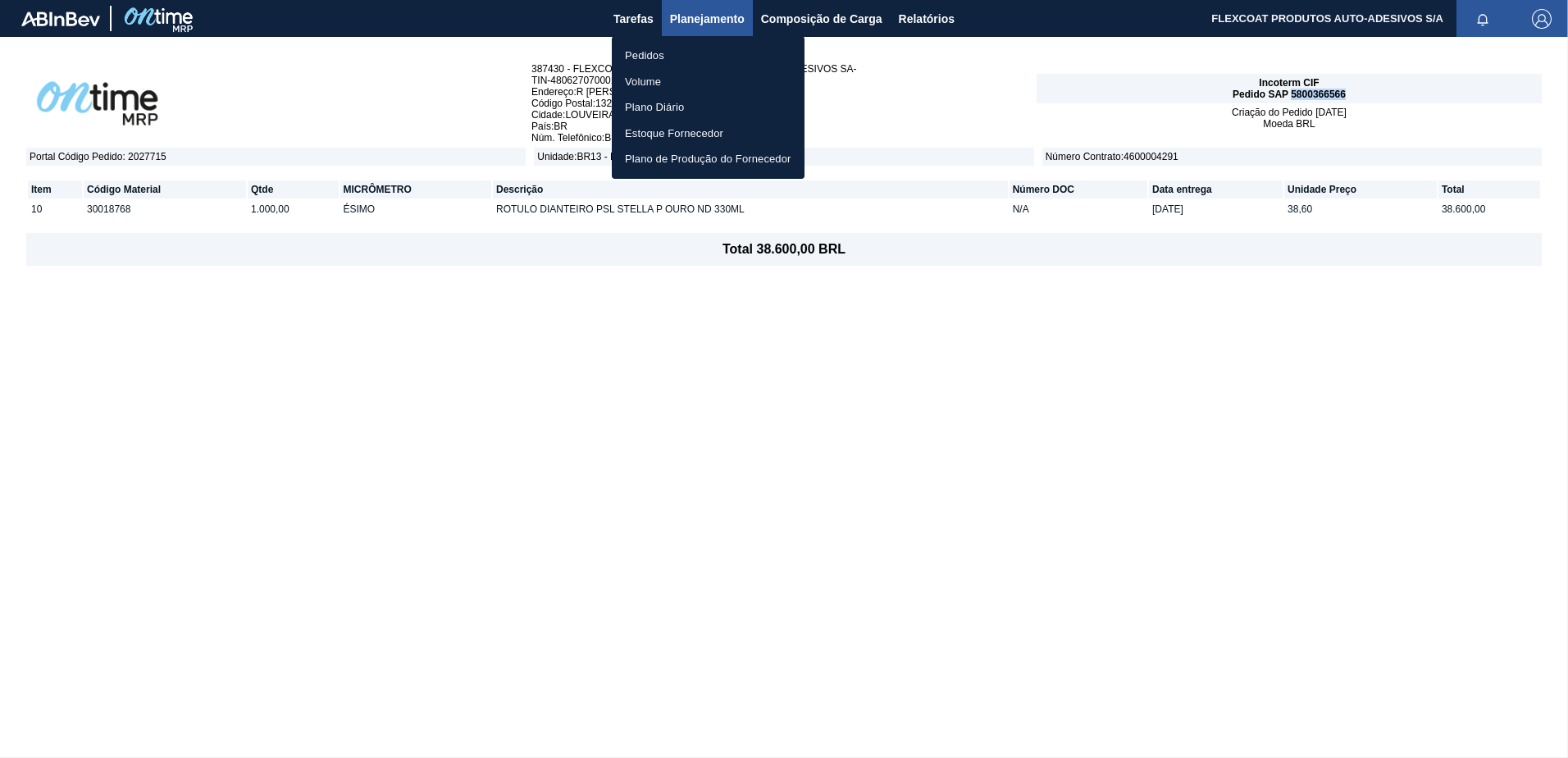
click at [644, 53] on li "Pedidos" at bounding box center [708, 55] width 192 height 26
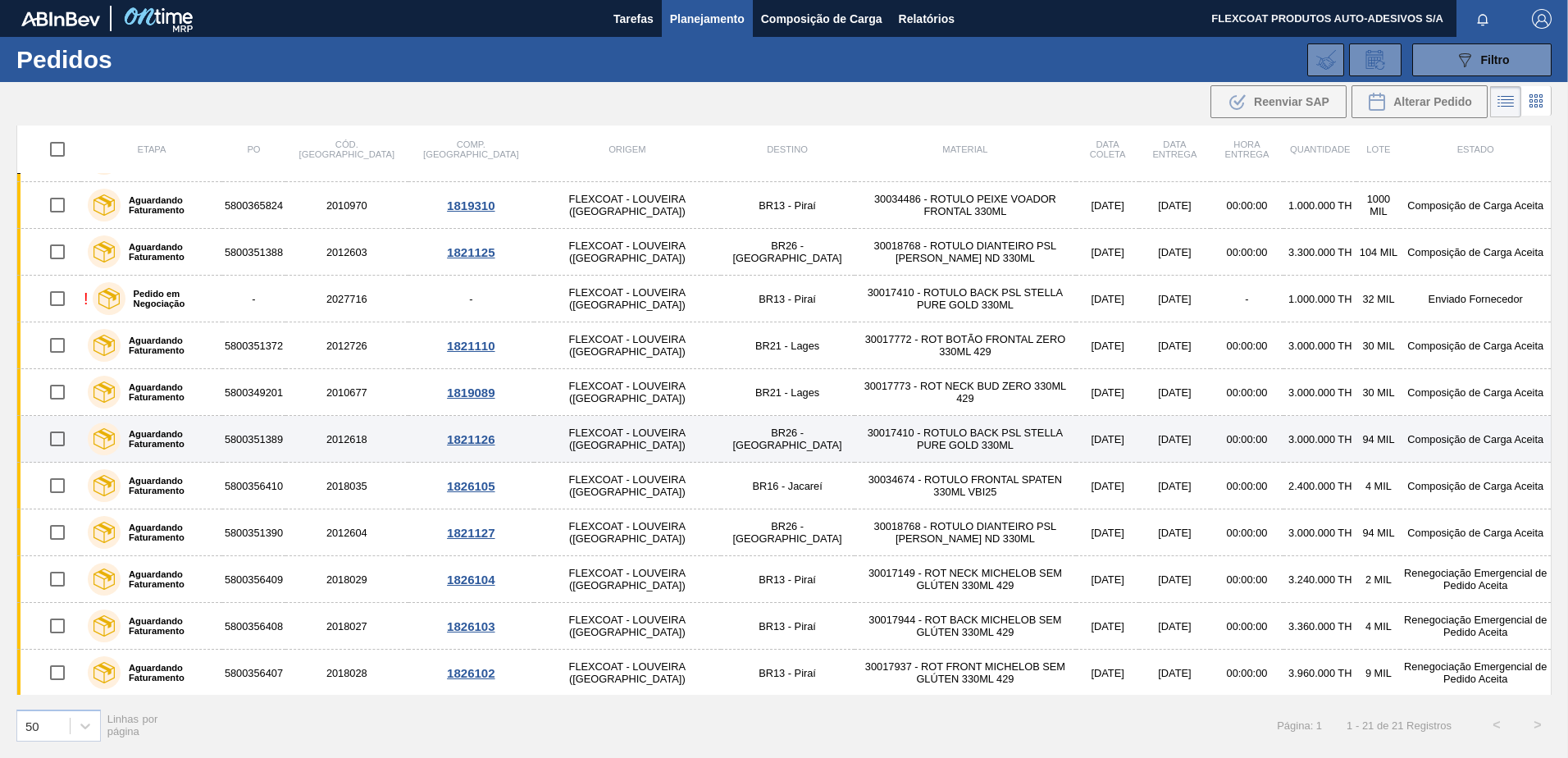
scroll to position [462, 0]
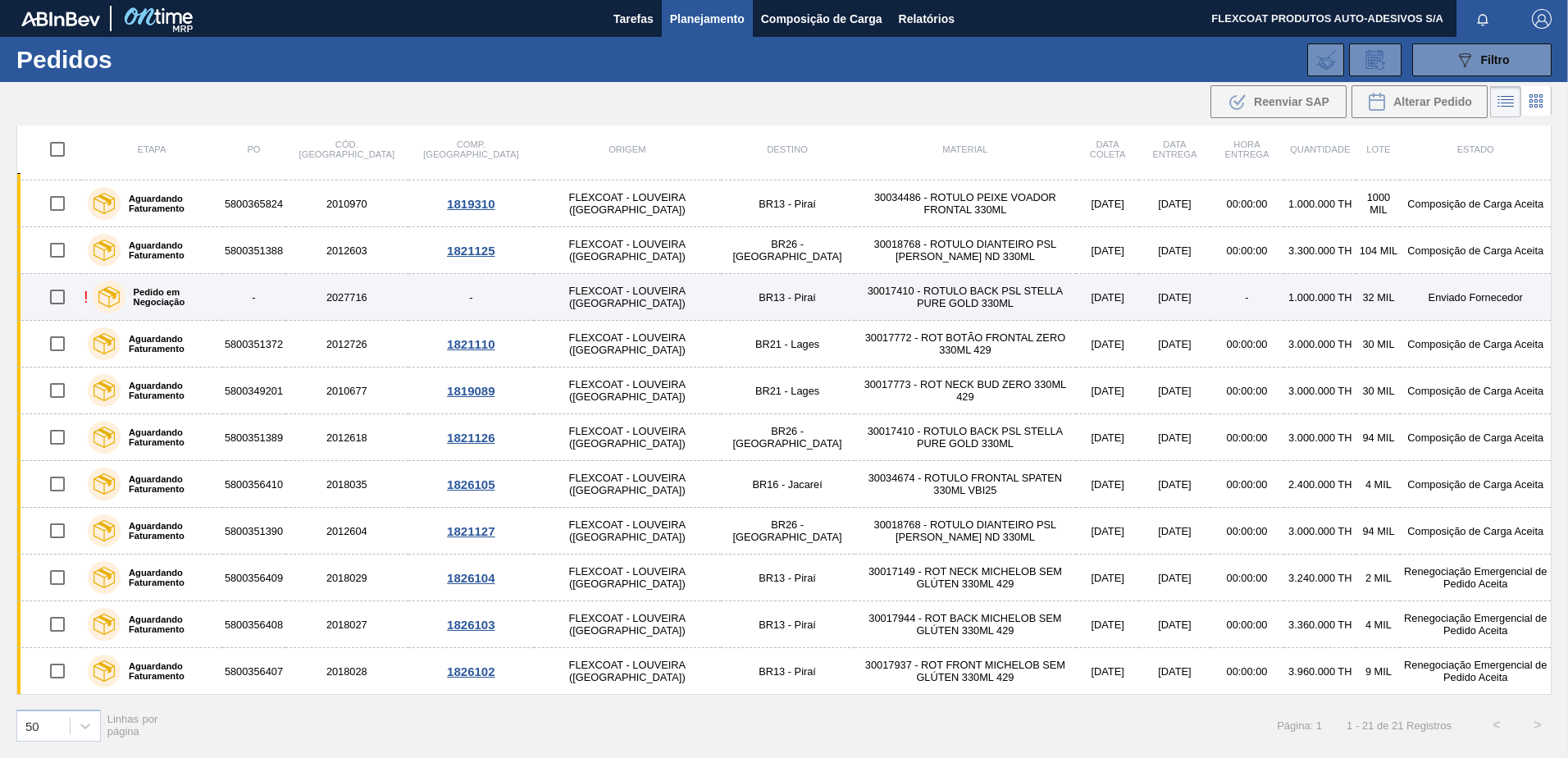
click at [185, 298] on label "Pedido em Negociação" at bounding box center [171, 297] width 90 height 20
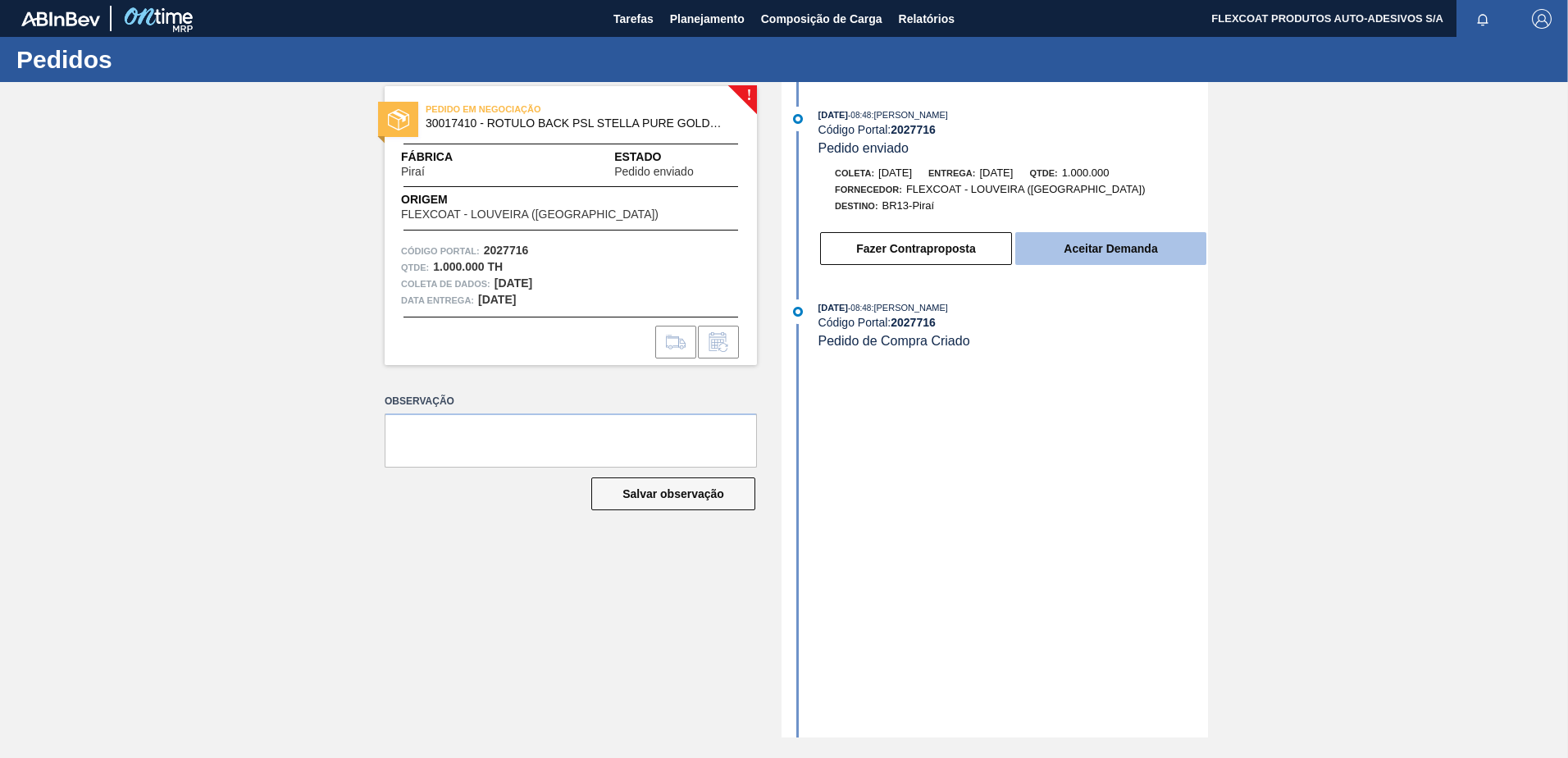
click at [1095, 254] on button "Aceitar Demanda" at bounding box center [1110, 248] width 192 height 32
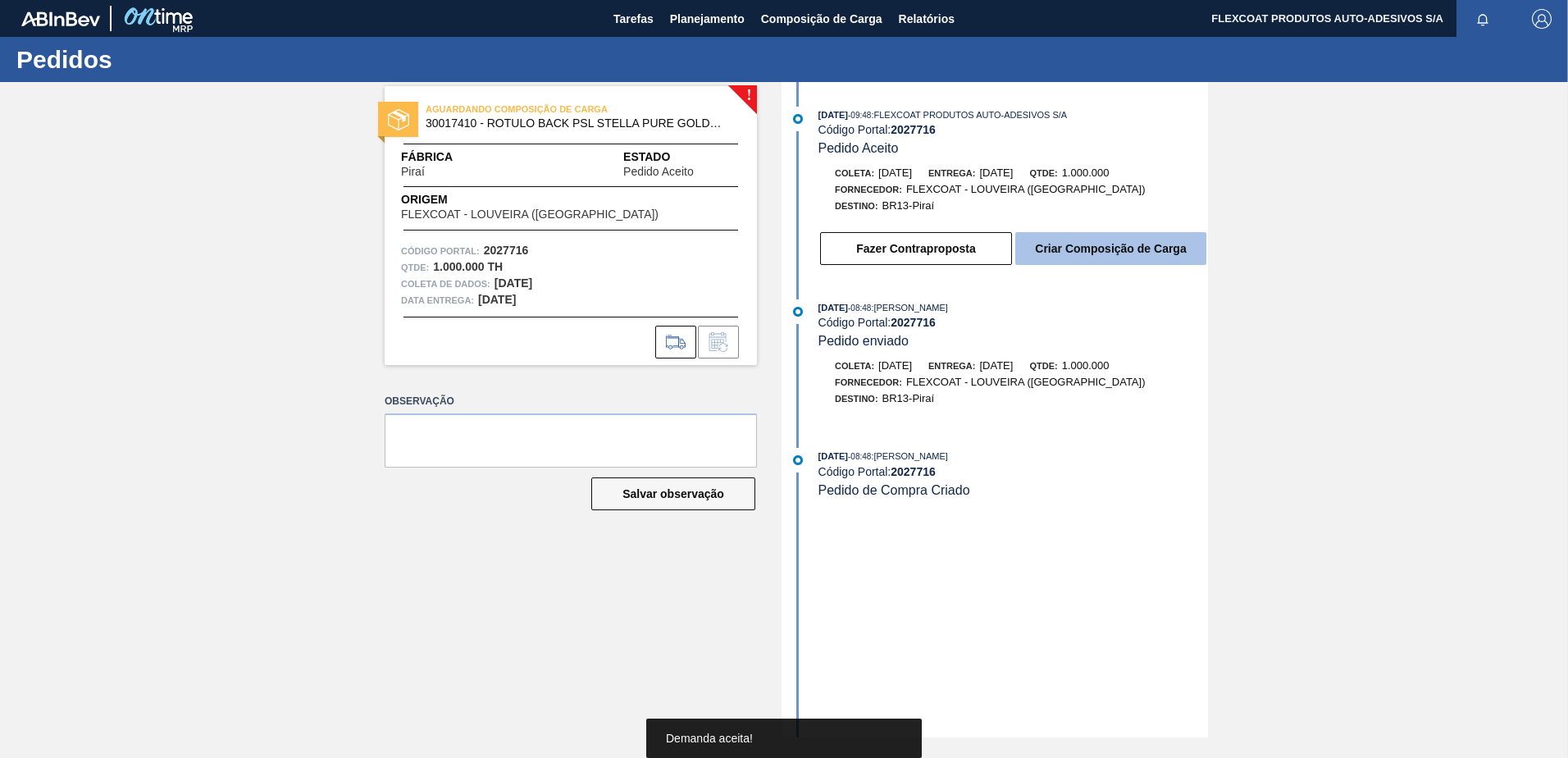
click at [1093, 250] on button "Criar Composição de Carga" at bounding box center [1110, 248] width 192 height 32
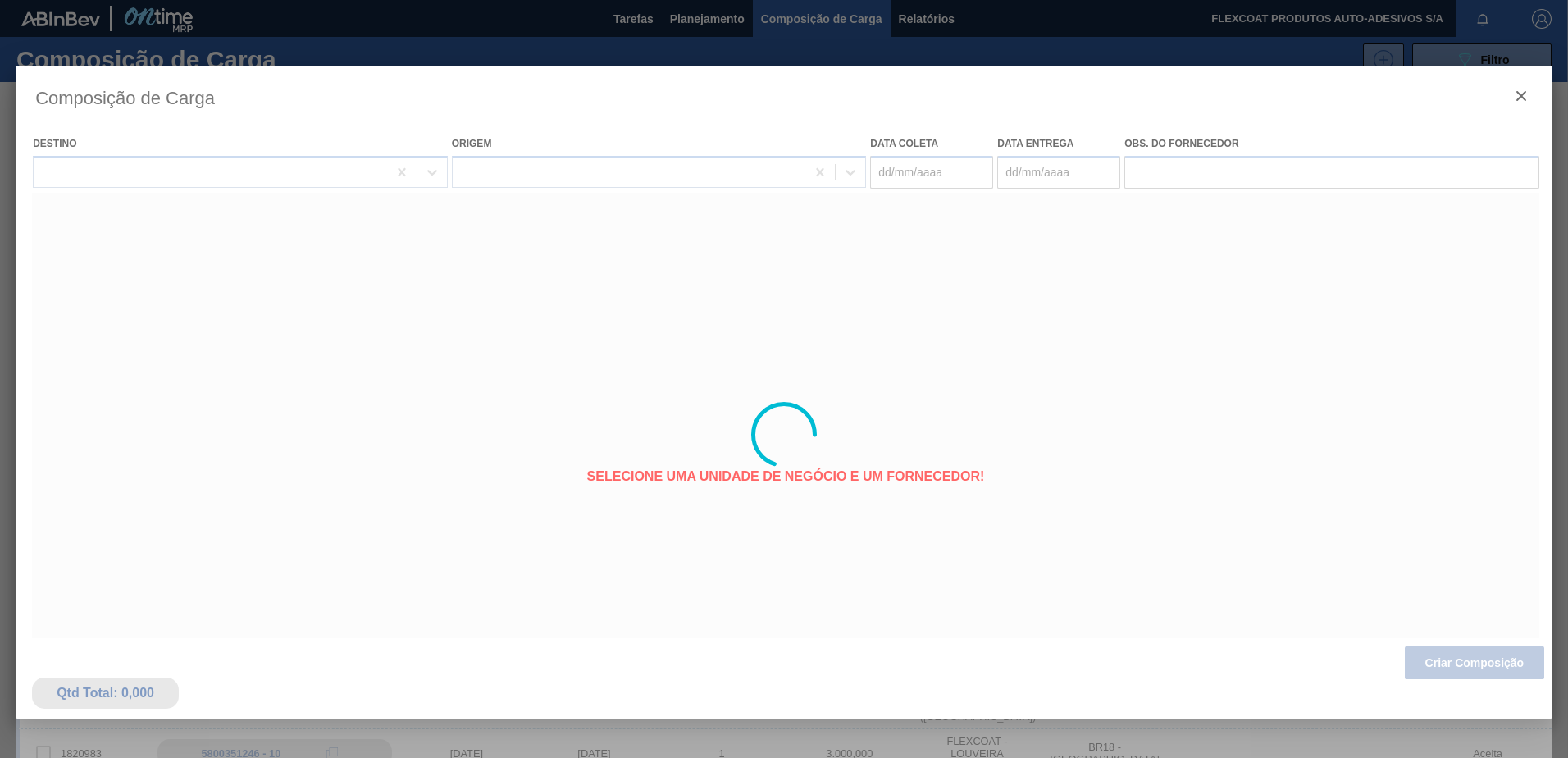
type coleta "18/09/2025"
type entrega "[DATE]"
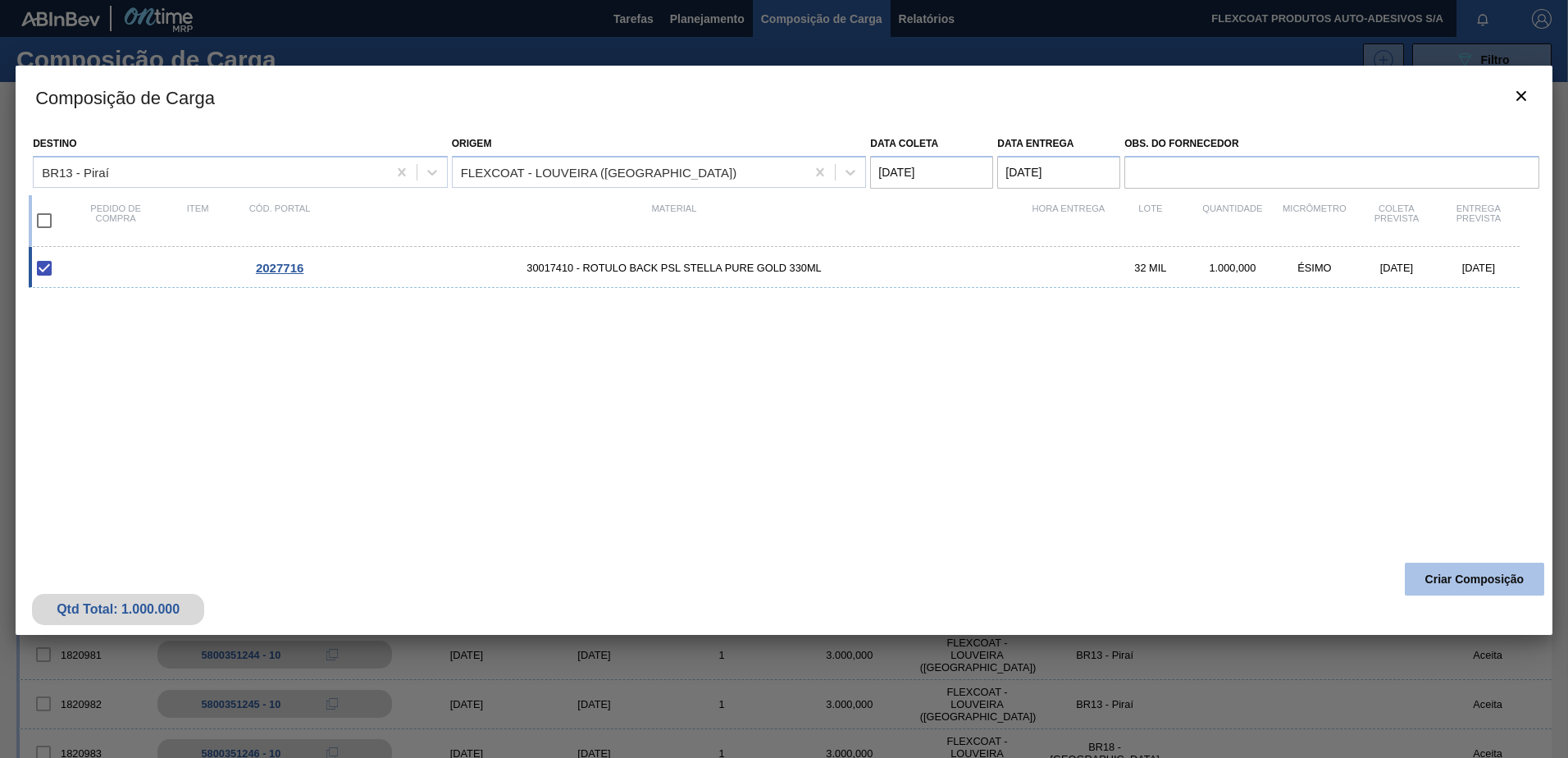
click at [1458, 582] on button "Criar Composição" at bounding box center [1474, 579] width 139 height 32
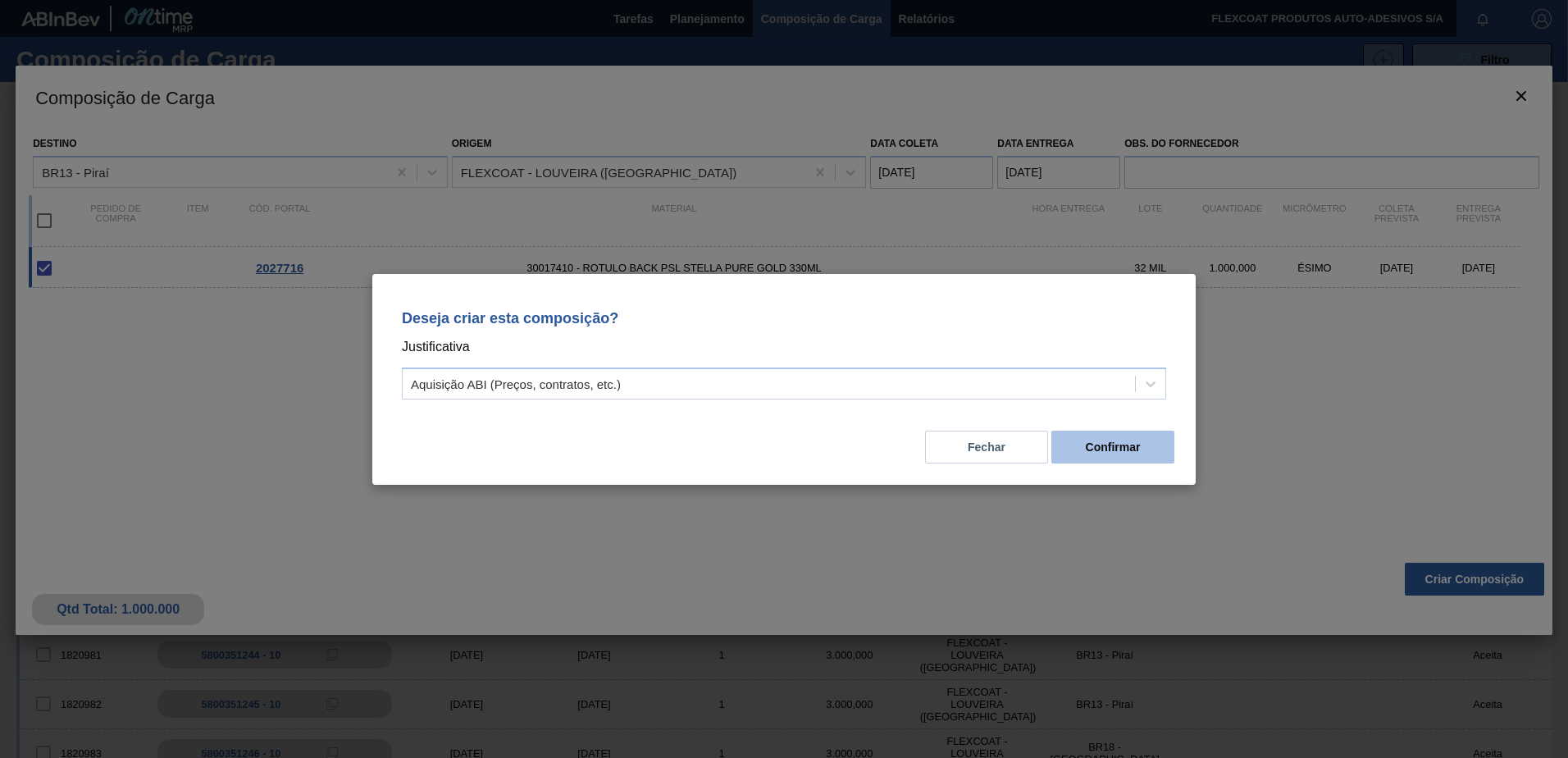
click at [1118, 443] on button "Confirmar" at bounding box center [1113, 447] width 123 height 32
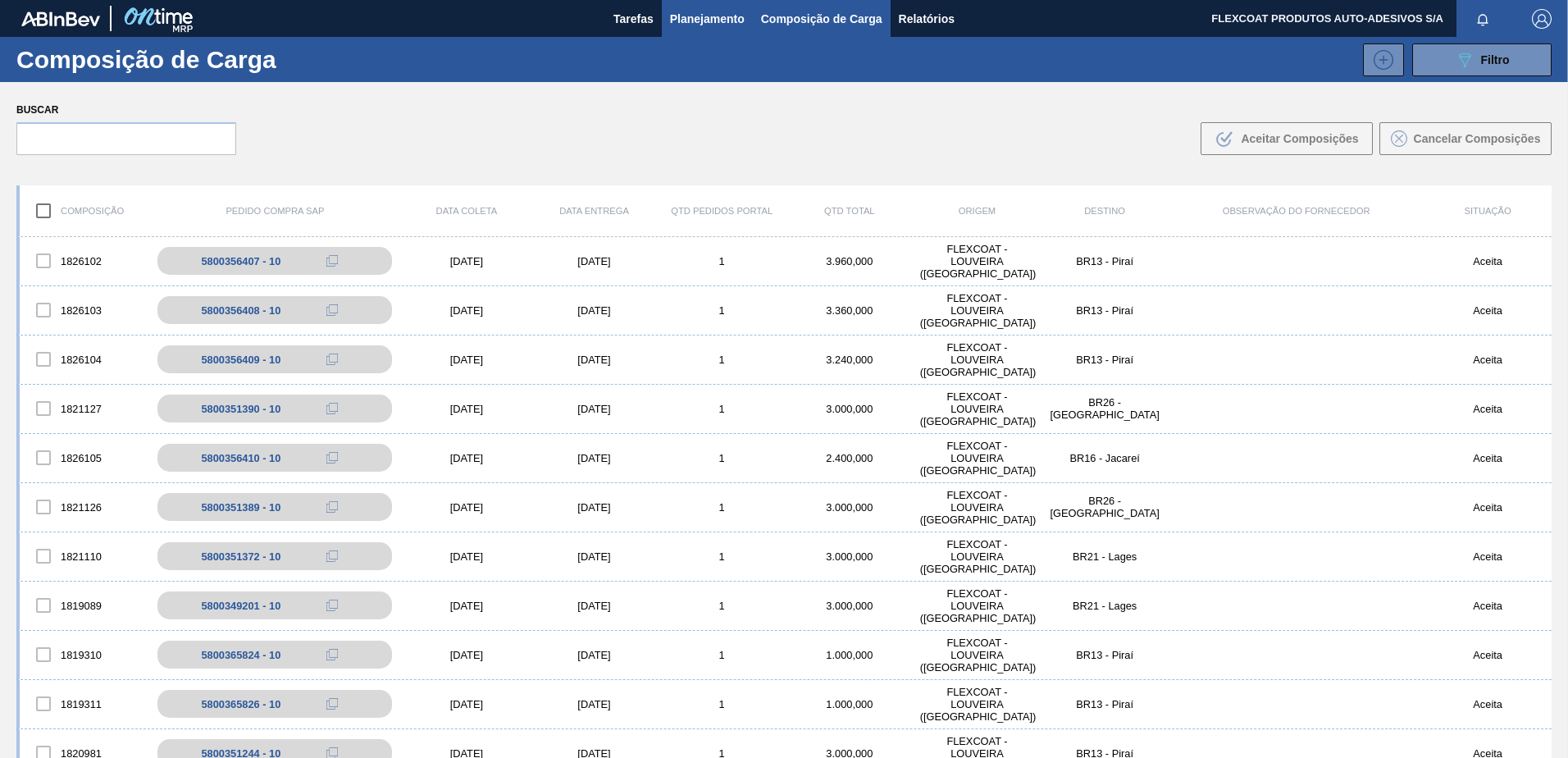
click at [683, 20] on span "Planejamento" at bounding box center [707, 19] width 75 height 20
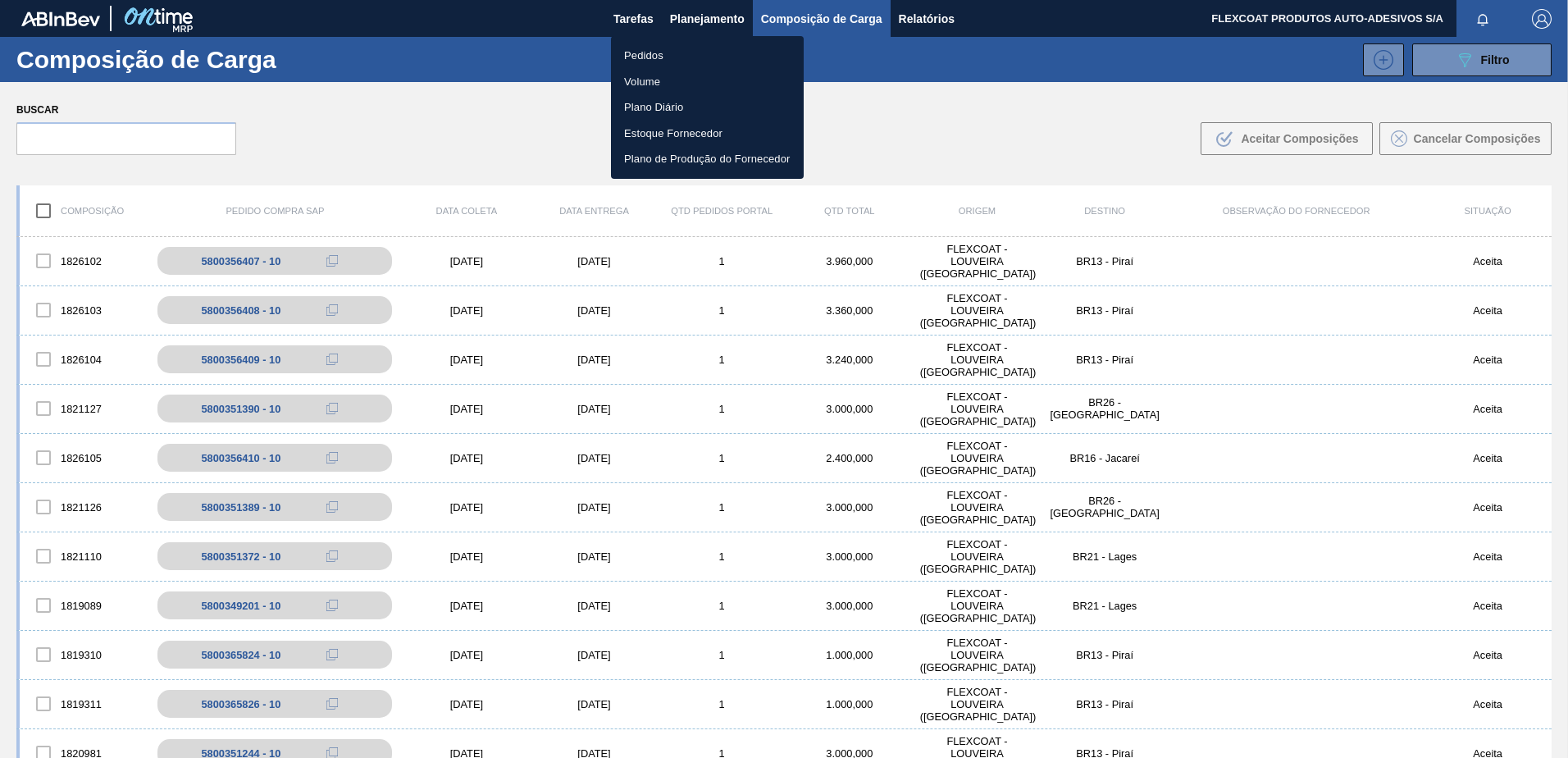
click at [637, 58] on li "Pedidos" at bounding box center [708, 55] width 192 height 26
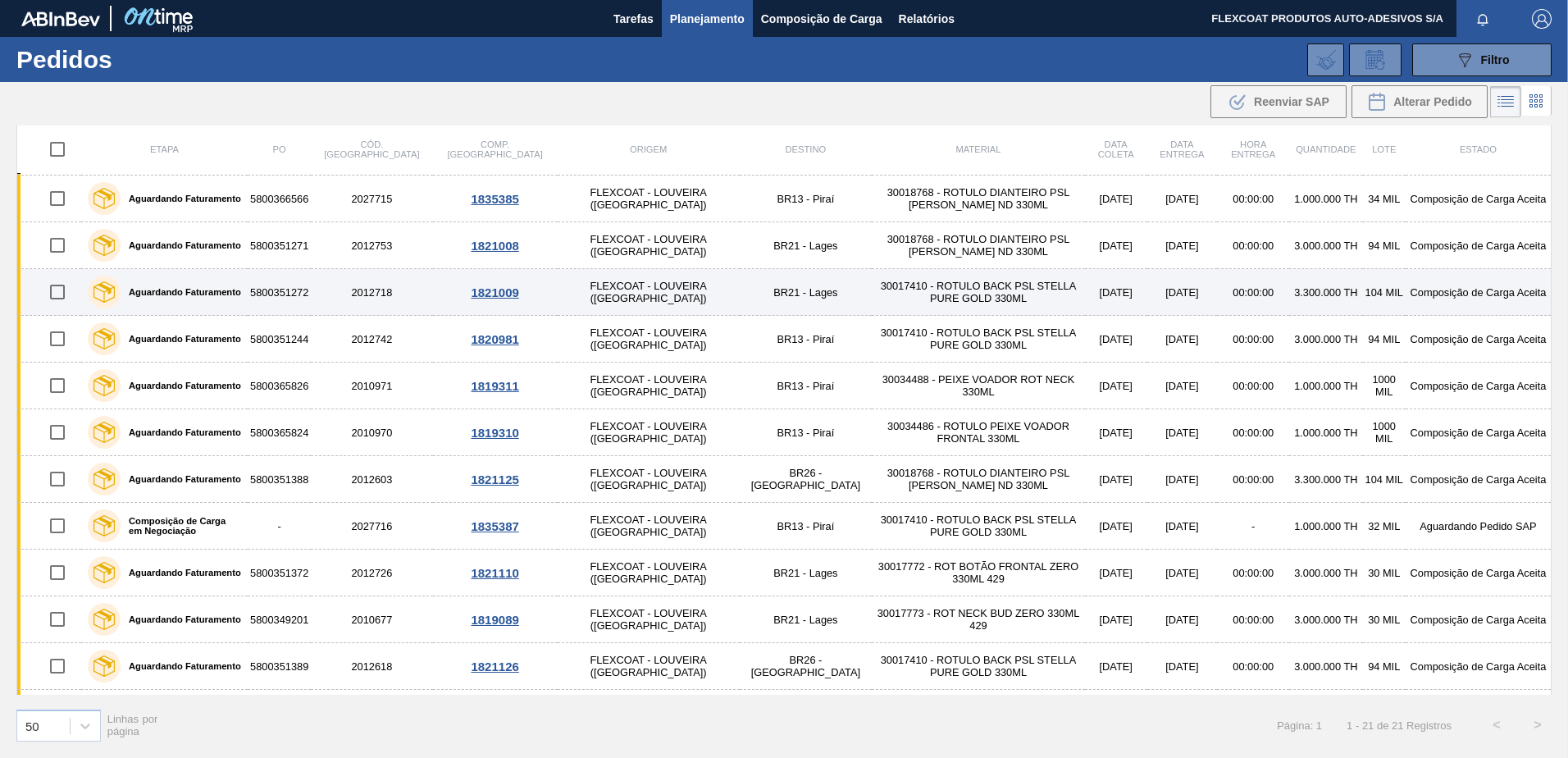
scroll to position [246, 0]
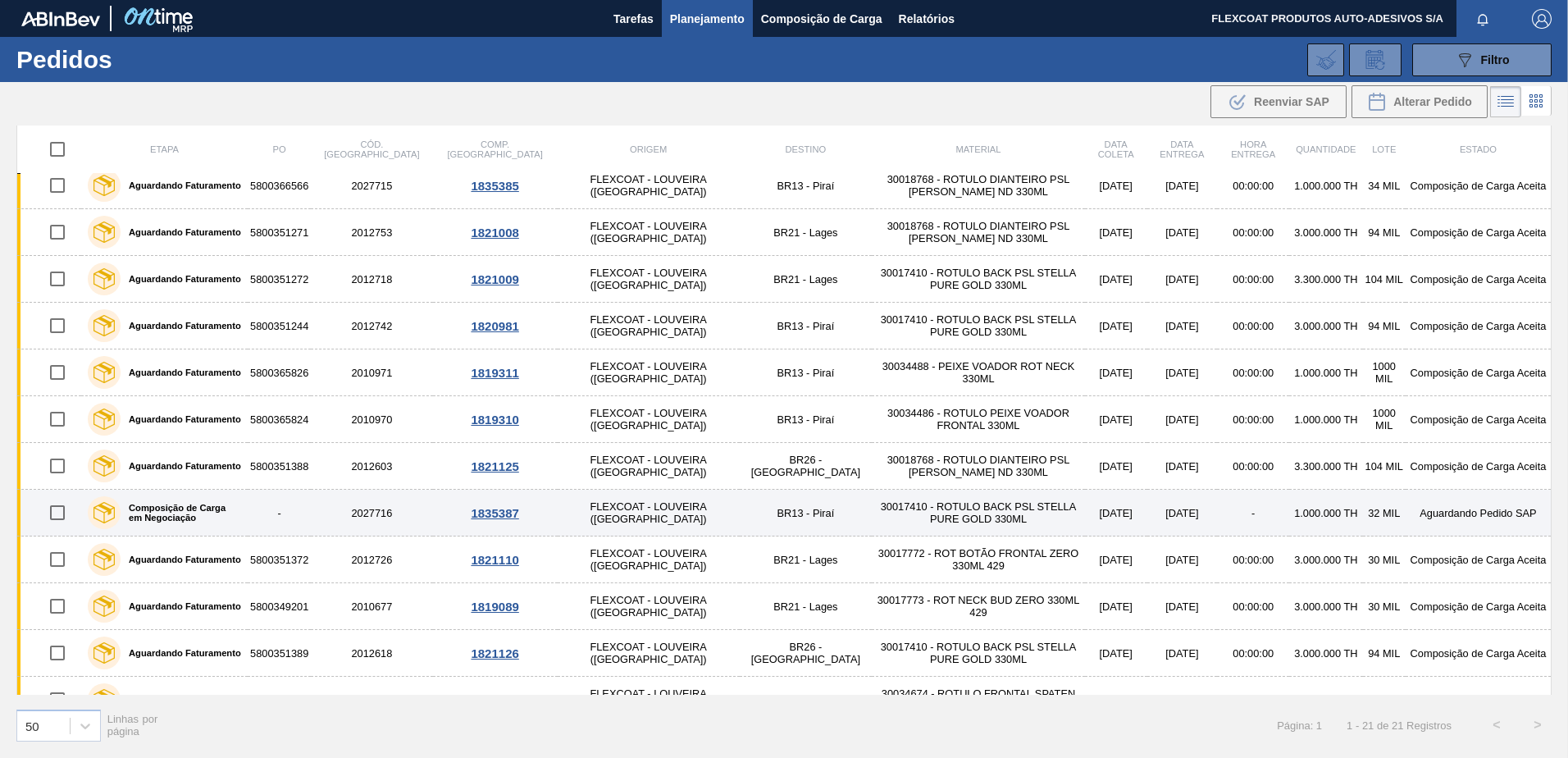
click at [169, 506] on label "Composição de Carga em Negociação" at bounding box center [181, 513] width 120 height 20
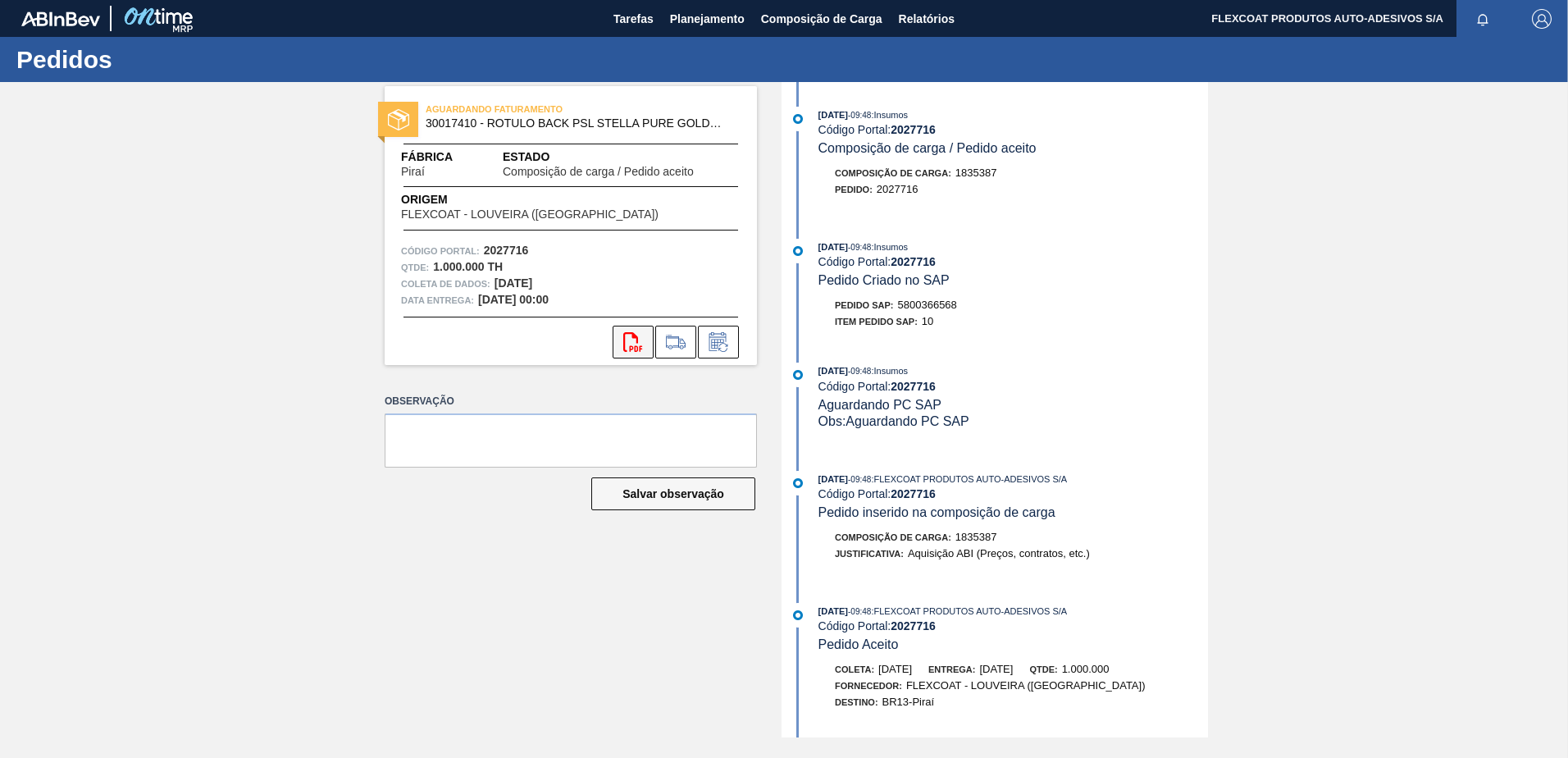
click at [628, 342] on icon "svg{fill:#ff0000}" at bounding box center [633, 342] width 20 height 20
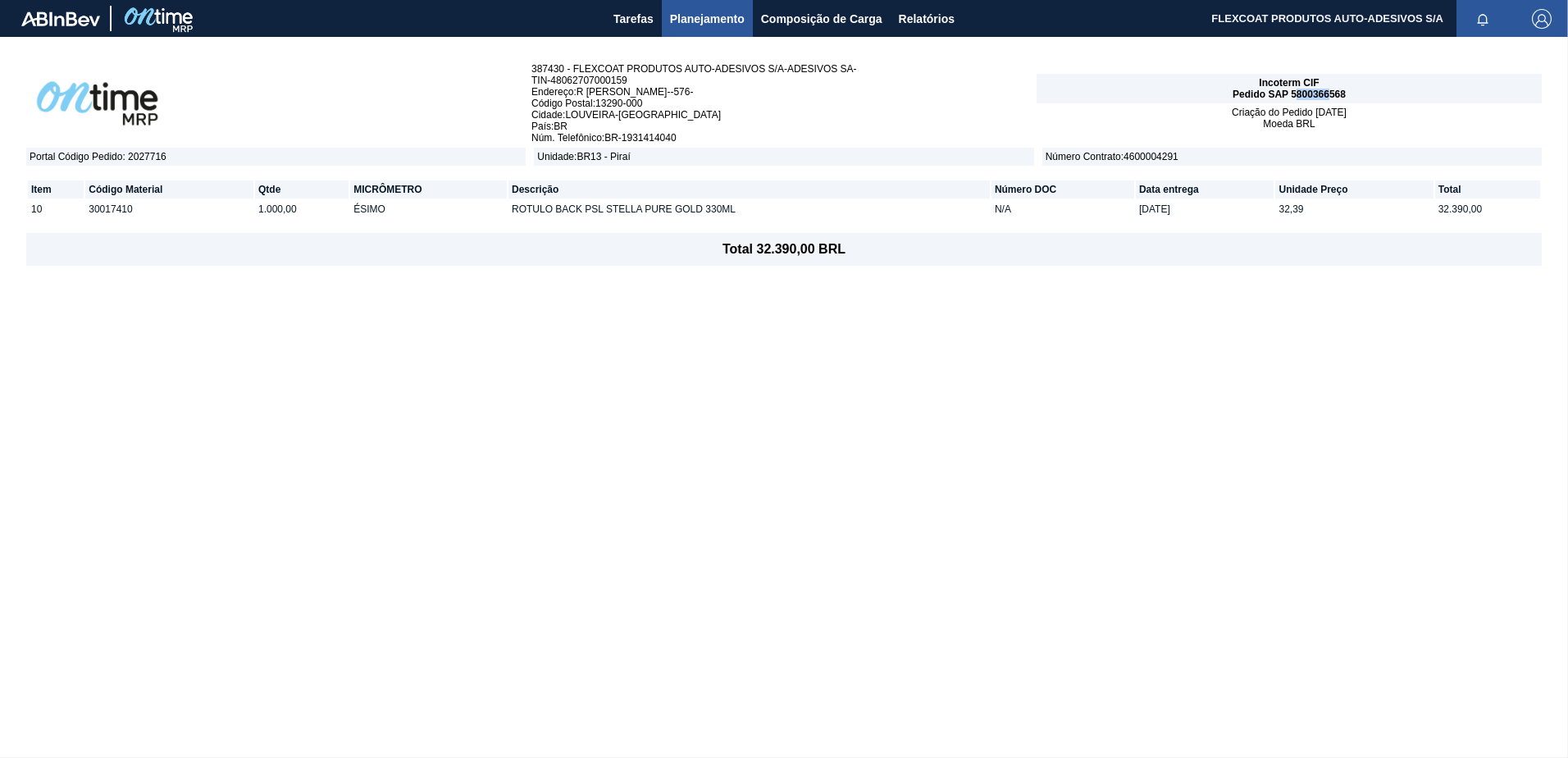
drag, startPoint x: 1295, startPoint y: 93, endPoint x: 1332, endPoint y: 93, distance: 37.0
click at [1332, 93] on span "Pedido SAP 5800366568" at bounding box center [1289, 94] width 113 height 12
drag, startPoint x: 1332, startPoint y: 93, endPoint x: 1341, endPoint y: 161, distance: 68.6
click at [1341, 164] on span "Número Contrato : 4600004291" at bounding box center [1293, 156] width 500 height 18
drag, startPoint x: 1292, startPoint y: 93, endPoint x: 1352, endPoint y: 93, distance: 60.0
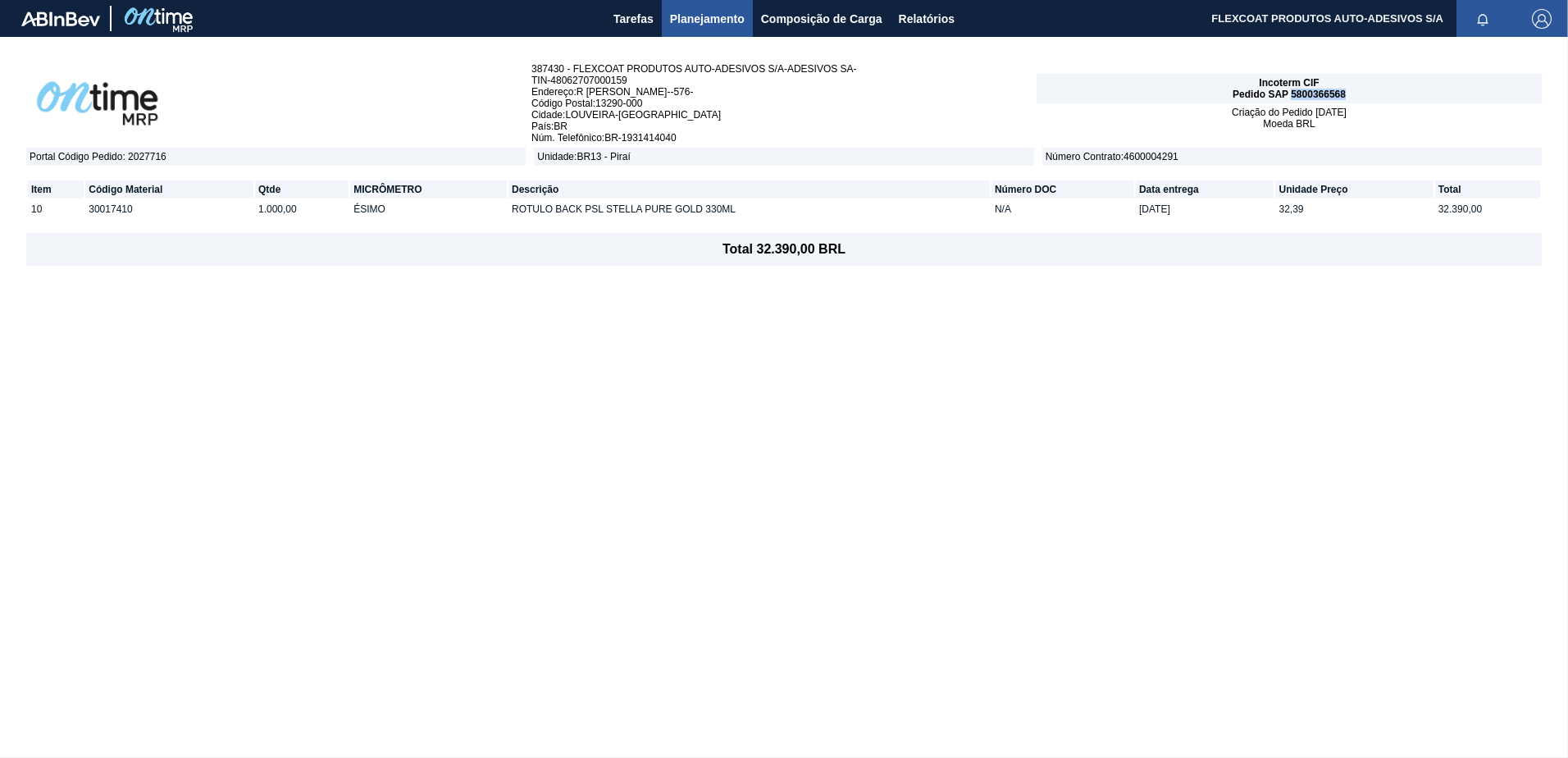
click at [1352, 93] on div "Incoterm CIF Pedido SAP 5800366568" at bounding box center [1289, 88] width 505 height 30
copy span "5800366568"
